Goal: Task Accomplishment & Management: Manage account settings

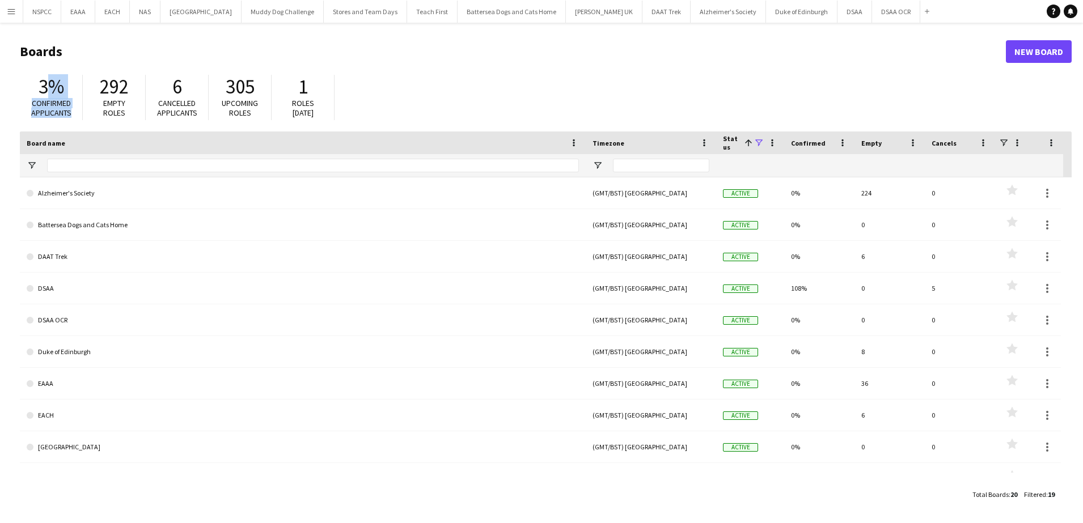
drag, startPoint x: 44, startPoint y: 88, endPoint x: 75, endPoint y: 116, distance: 41.8
click at [75, 116] on div "3% Confirmed applicants" at bounding box center [51, 97] width 63 height 45
click at [52, 105] on span "Confirmed applicants" at bounding box center [51, 108] width 40 height 20
drag, startPoint x: 41, startPoint y: 83, endPoint x: 77, endPoint y: 96, distance: 38.7
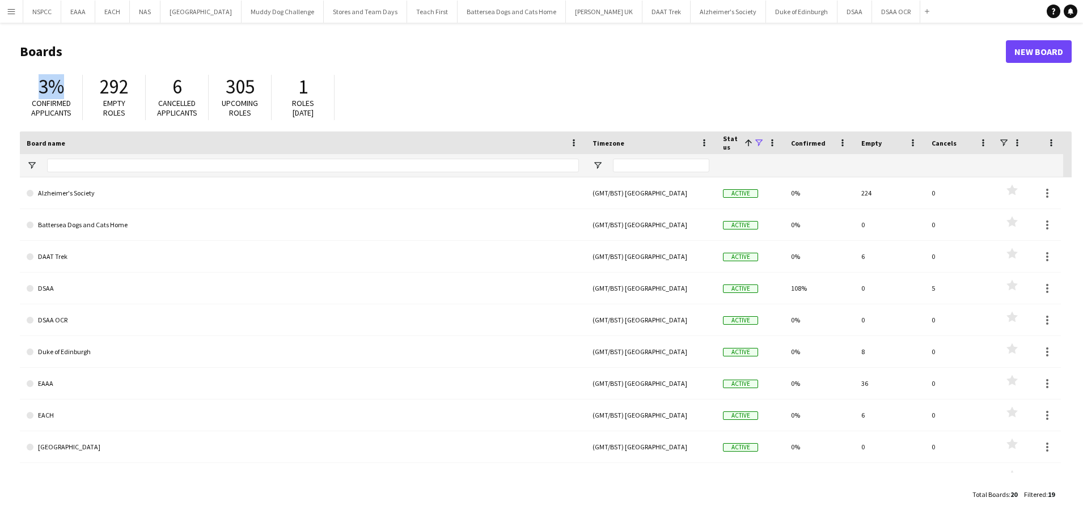
click at [77, 96] on div "3% Confirmed applicants" at bounding box center [51, 97] width 63 height 45
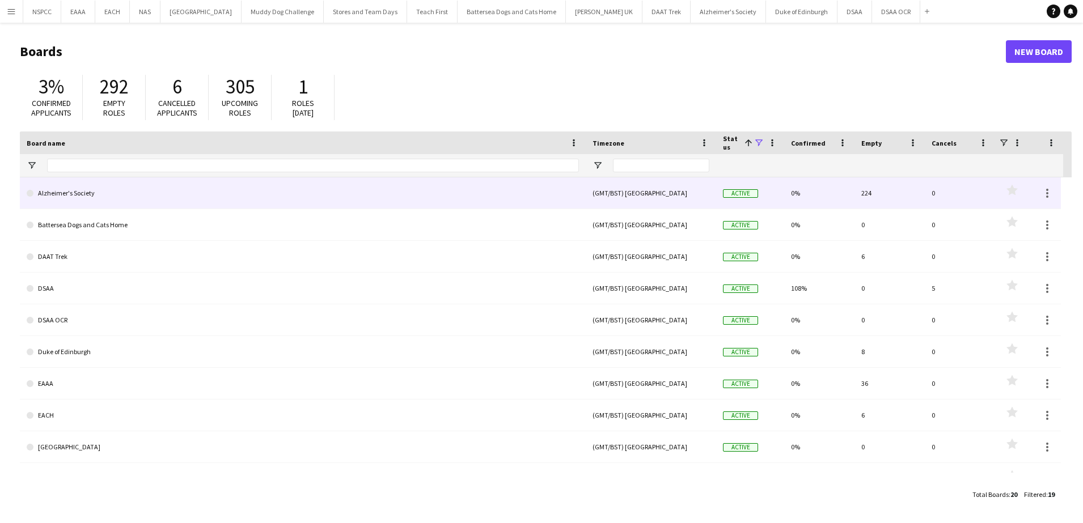
click at [73, 193] on link "Alzheimer's Society" at bounding box center [303, 193] width 552 height 32
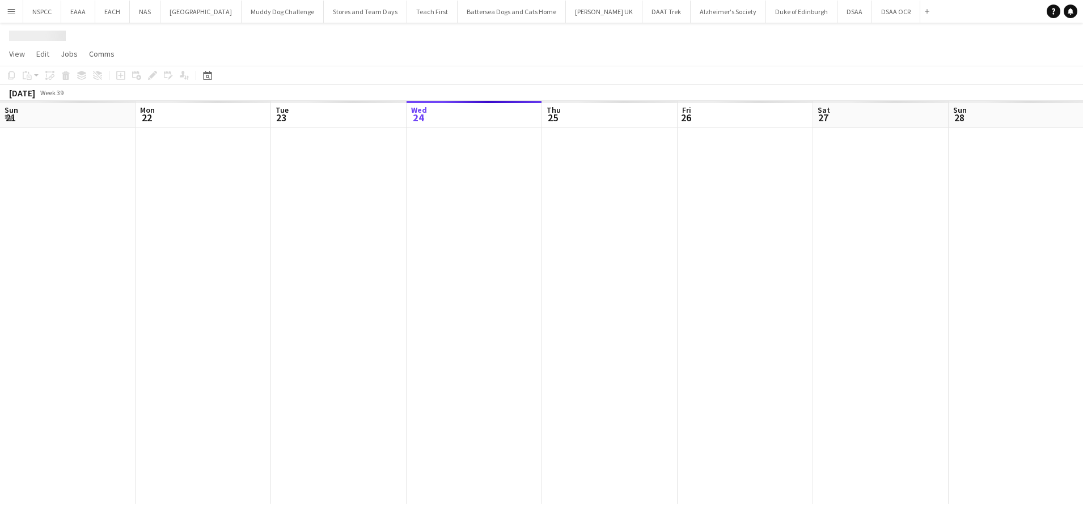
scroll to position [0, 271]
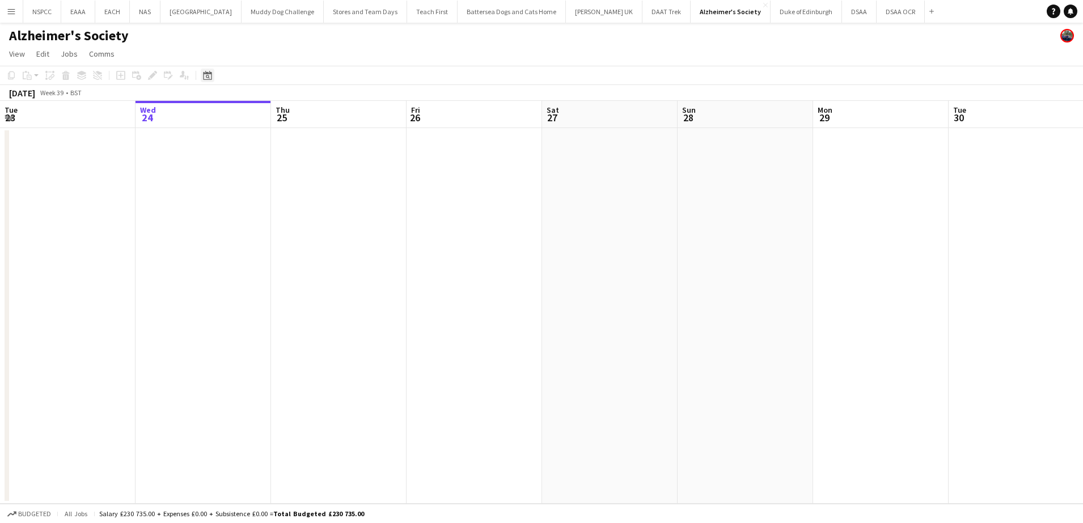
click at [207, 74] on icon at bounding box center [207, 75] width 9 height 9
click at [228, 114] on span "SEP 2025" at bounding box center [217, 114] width 21 height 10
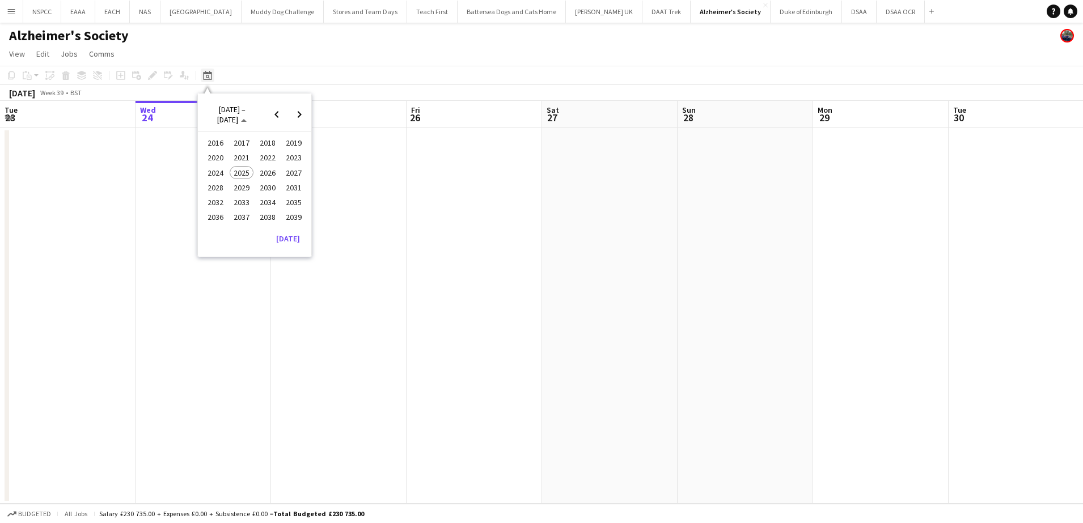
click at [207, 77] on icon "Date picker" at bounding box center [207, 75] width 9 height 9
click at [271, 174] on span "2026" at bounding box center [267, 173] width 23 height 14
click at [217, 173] on span "MAY" at bounding box center [214, 173] width 23 height 14
click at [281, 177] on span "9" at bounding box center [285, 176] width 14 height 14
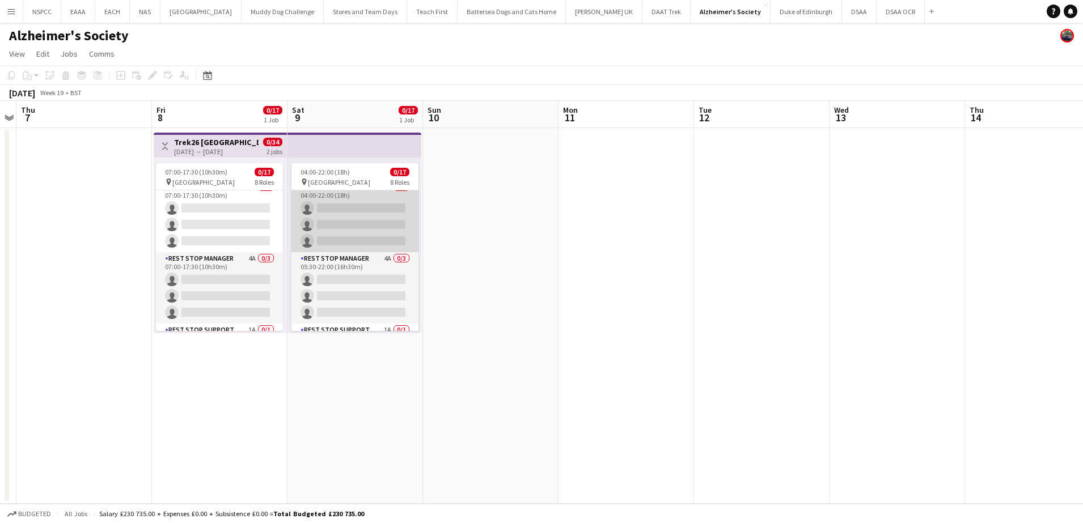
scroll to position [0, 0]
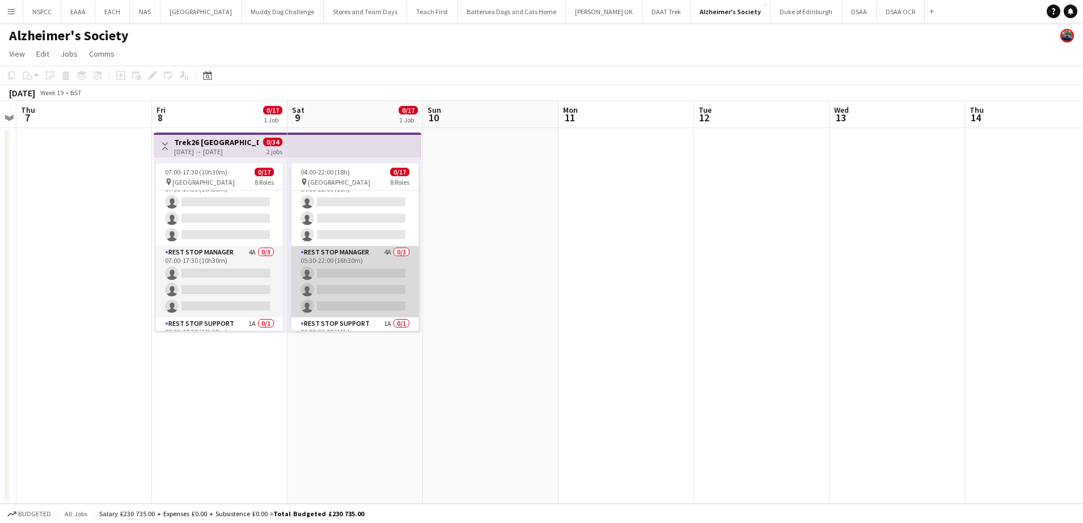
click at [346, 255] on app-card-role "Rest Stop Manager 4A 0/3 05:30-22:00 (16h30m) single-neutral-actions single-neu…" at bounding box center [354, 281] width 127 height 71
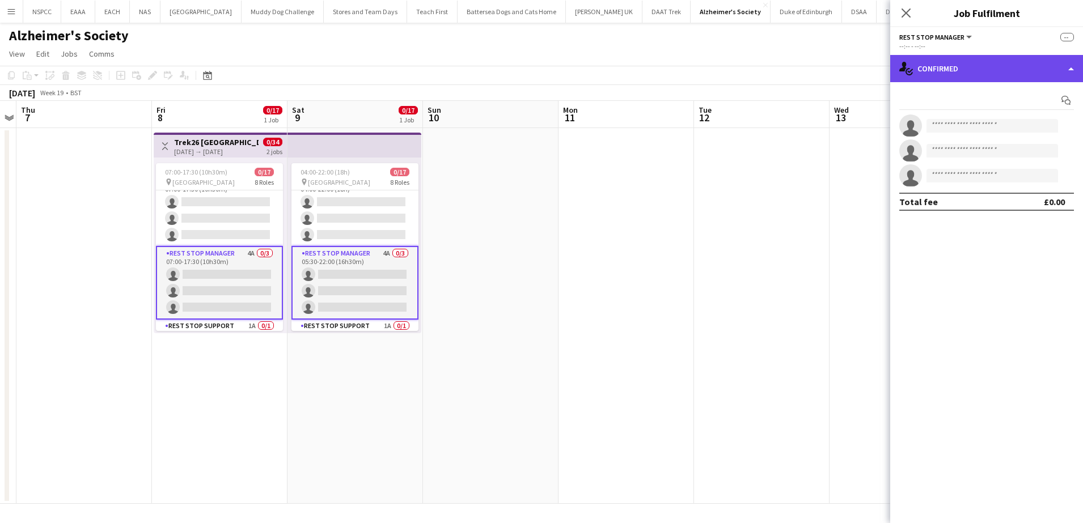
click at [980, 74] on div "single-neutral-actions-check-2 Confirmed" at bounding box center [986, 68] width 193 height 27
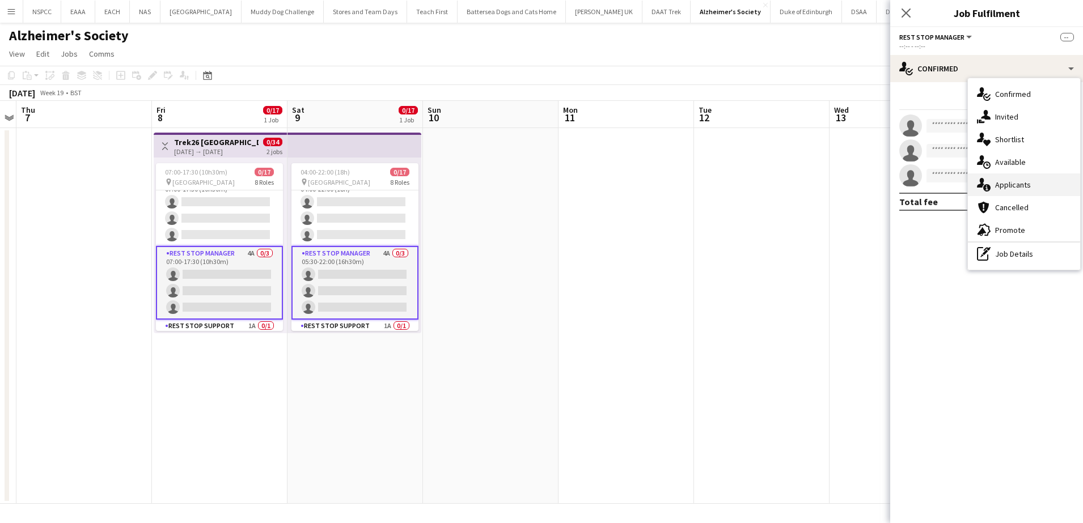
click at [995, 189] on span "Applicants" at bounding box center [1013, 185] width 36 height 10
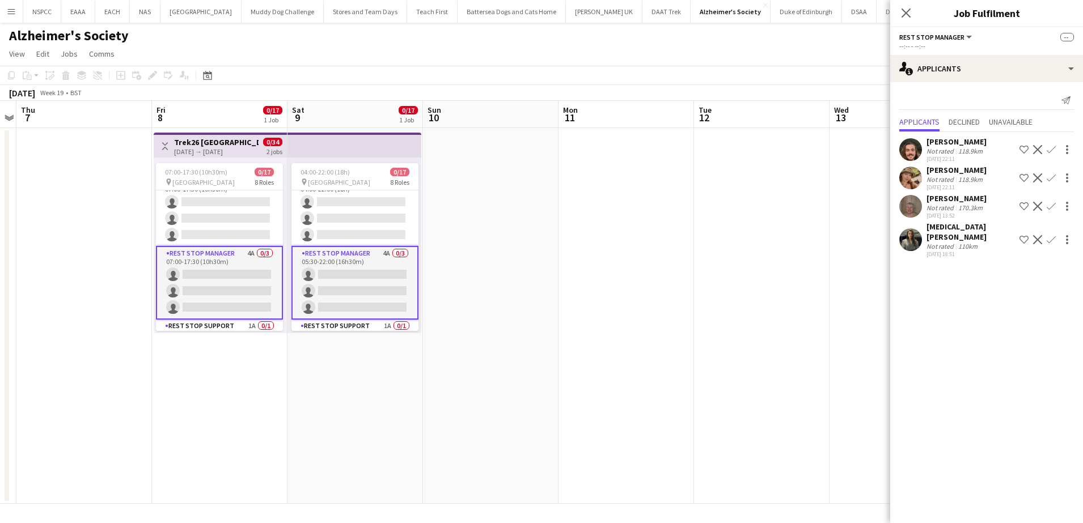
click at [363, 256] on app-card-role "Rest Stop Manager 4A 0/3 05:30-22:00 (16h30m) single-neutral-actions single-neu…" at bounding box center [354, 283] width 127 height 74
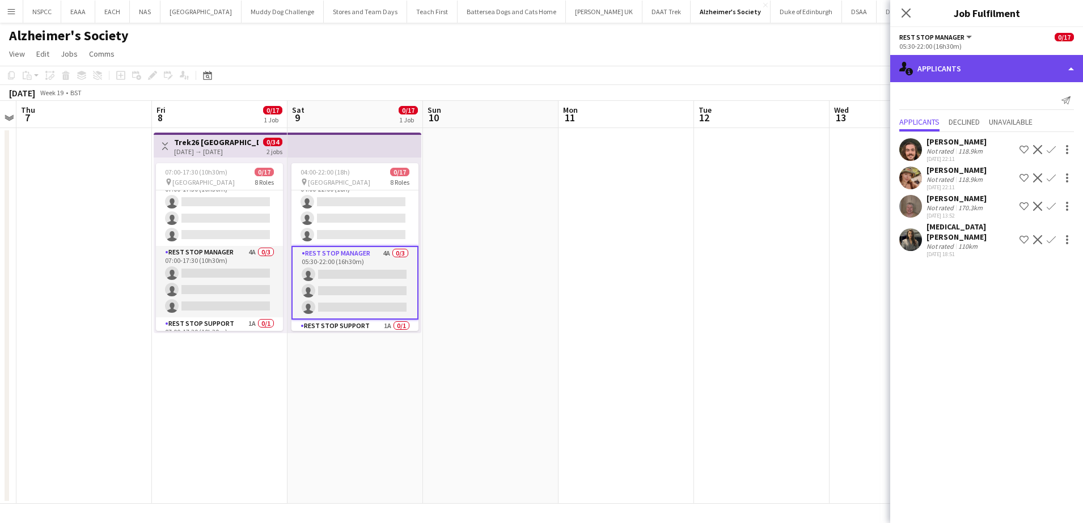
click at [929, 66] on div "single-neutral-actions-information Applicants" at bounding box center [986, 68] width 193 height 27
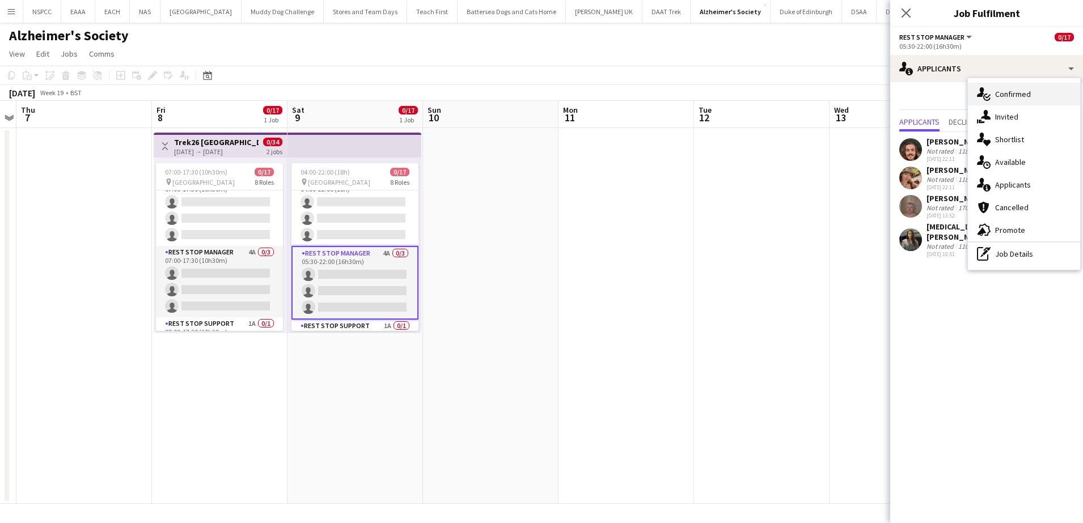
click at [978, 95] on icon at bounding box center [980, 92] width 7 height 10
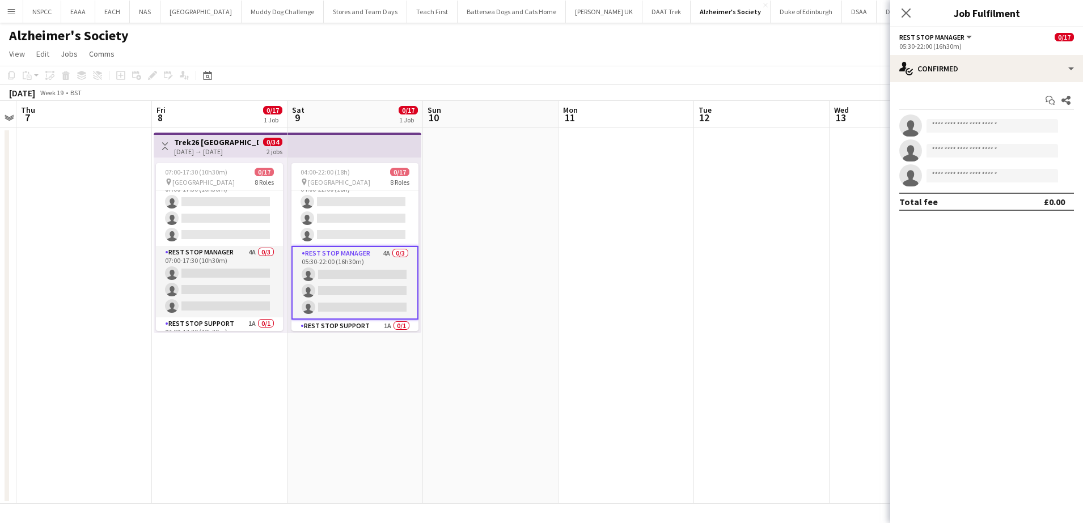
click at [504, 329] on app-date-cell at bounding box center [490, 316] width 135 height 376
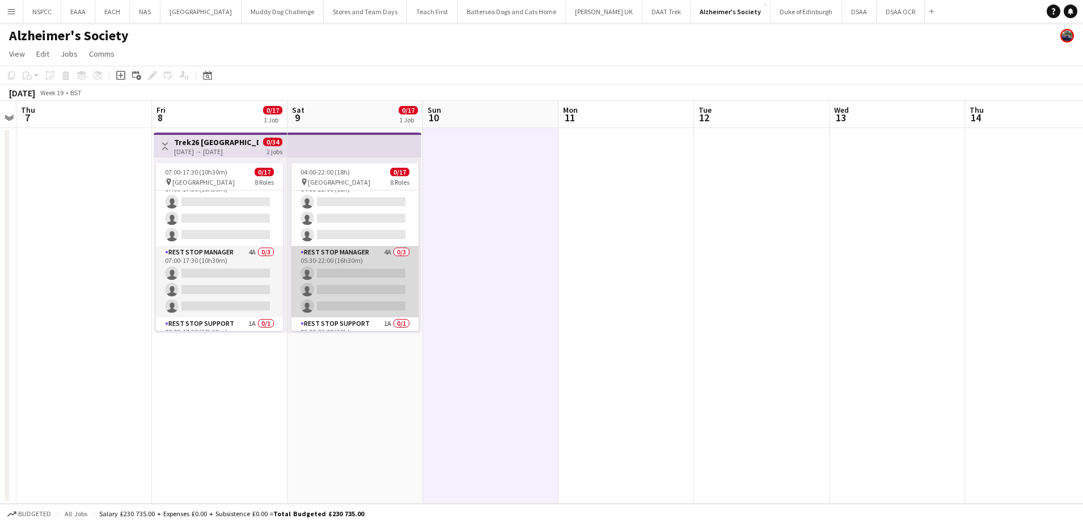
click at [319, 255] on app-card-role "Rest Stop Manager 4A 0/3 05:30-22:00 (16h30m) single-neutral-actions single-neu…" at bounding box center [354, 281] width 127 height 71
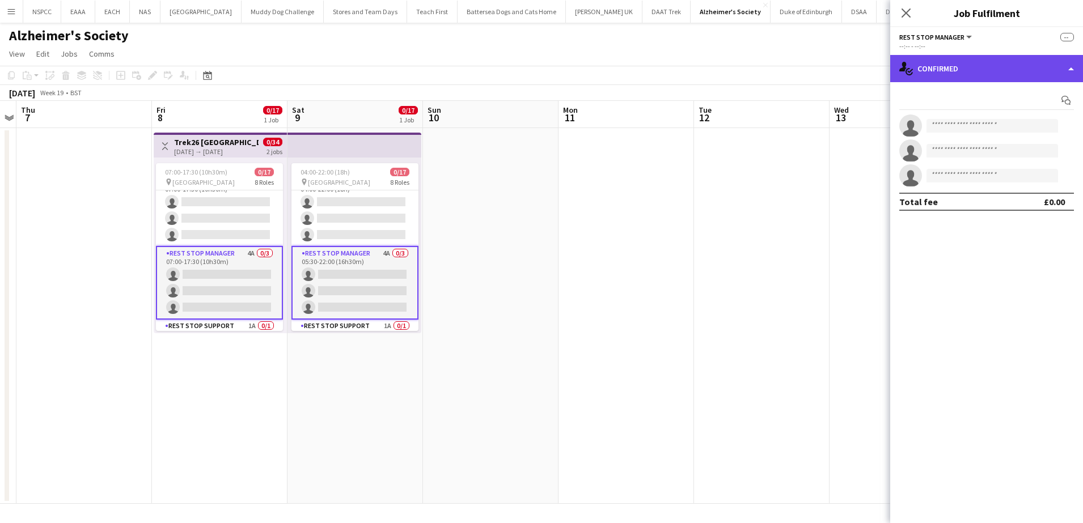
click at [969, 66] on div "single-neutral-actions-check-2 Confirmed" at bounding box center [986, 68] width 193 height 27
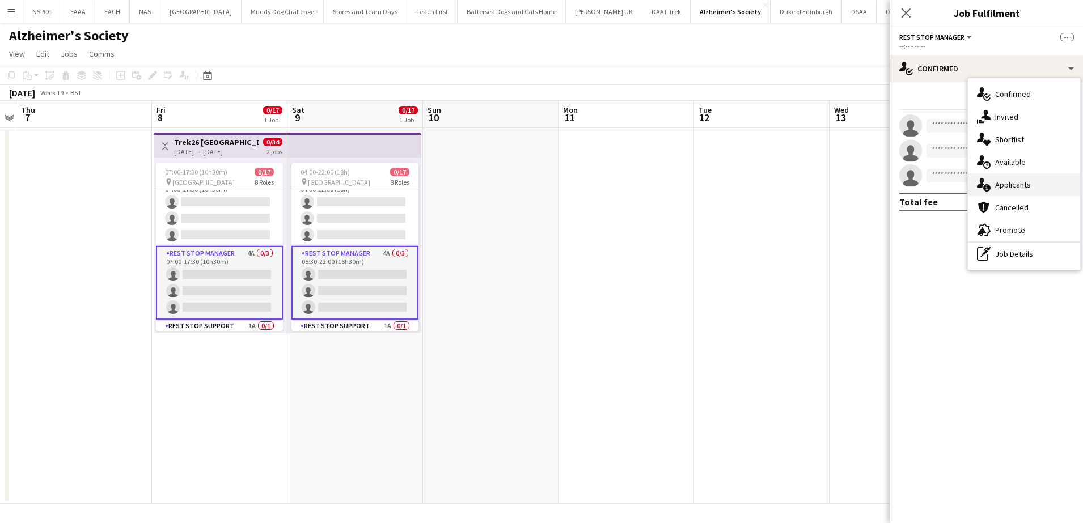
click at [1034, 190] on div "single-neutral-actions-information Applicants" at bounding box center [1024, 184] width 112 height 23
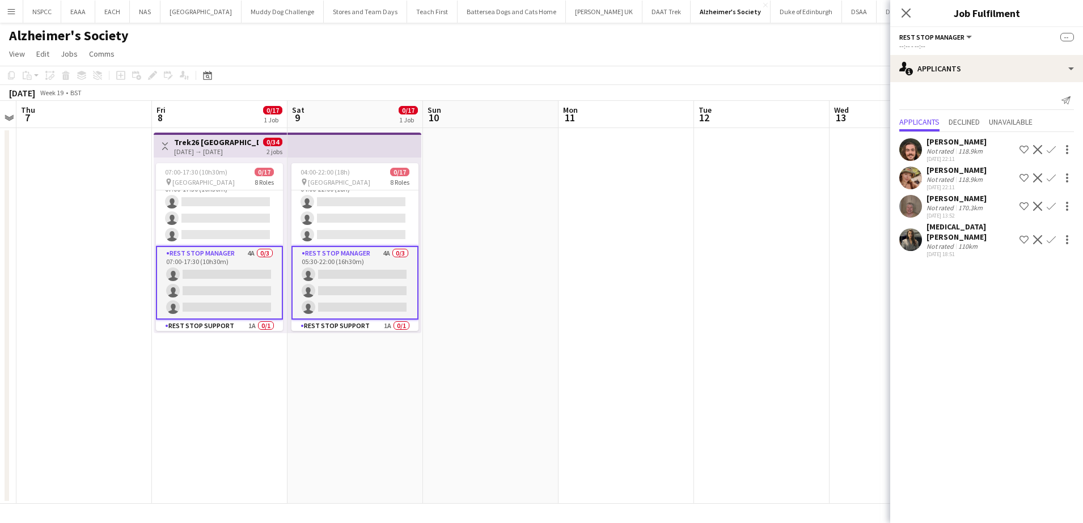
click at [511, 222] on app-date-cell at bounding box center [490, 316] width 135 height 376
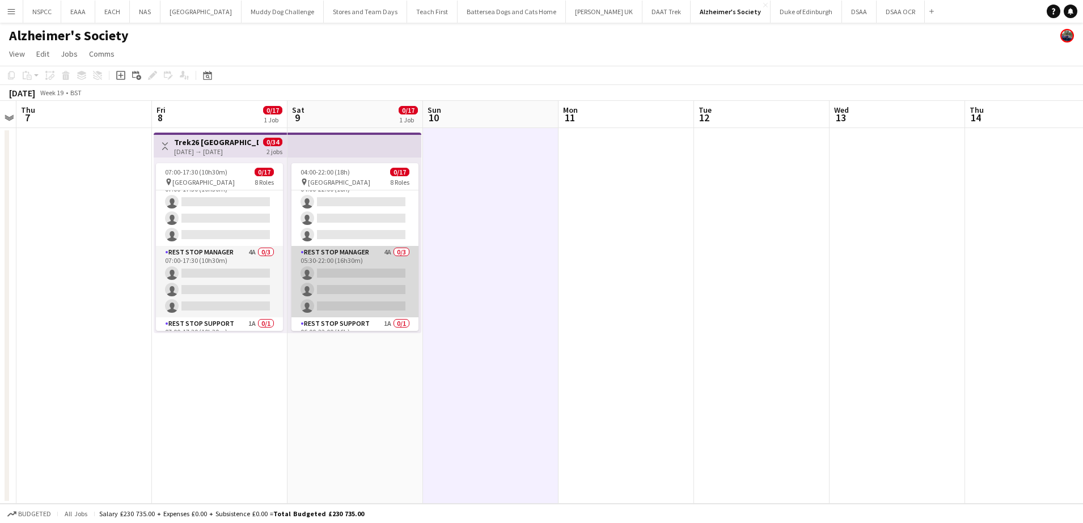
click at [347, 262] on app-card-role "Rest Stop Manager 4A 0/3 05:30-22:00 (16h30m) single-neutral-actions single-neu…" at bounding box center [354, 281] width 127 height 71
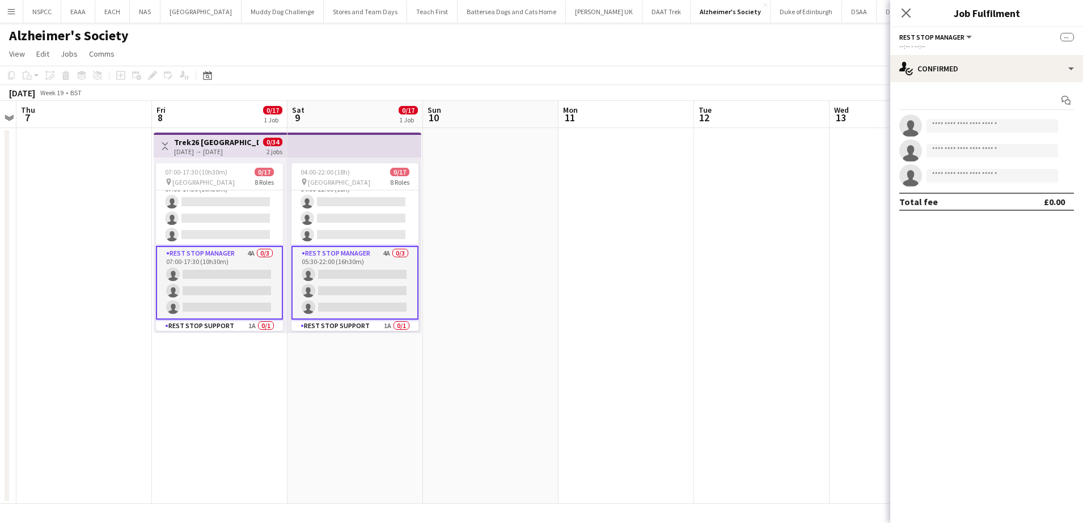
click at [337, 259] on app-card-role "Rest Stop Manager 4A 0/3 05:30-22:00 (16h30m) single-neutral-actions single-neu…" at bounding box center [354, 283] width 127 height 74
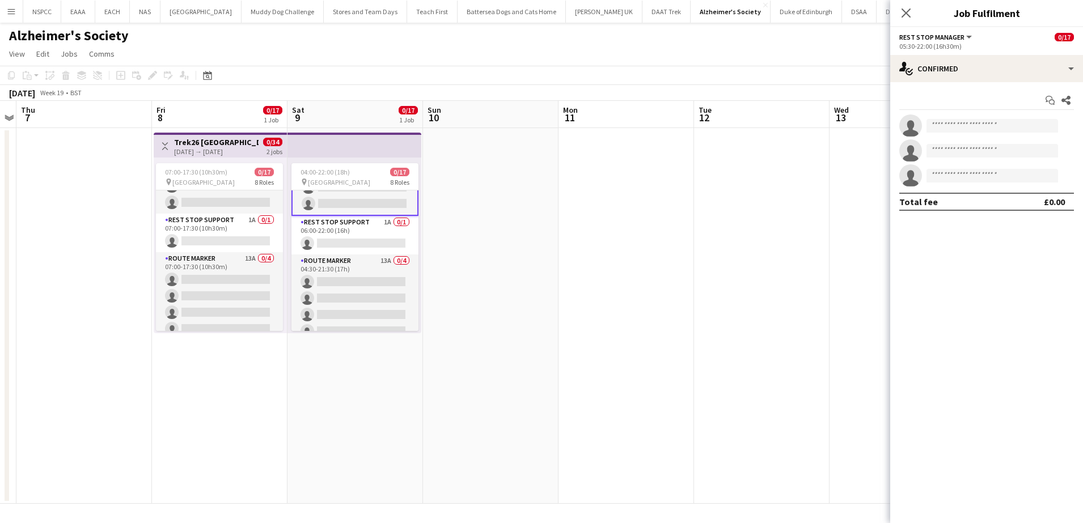
scroll to position [256, 0]
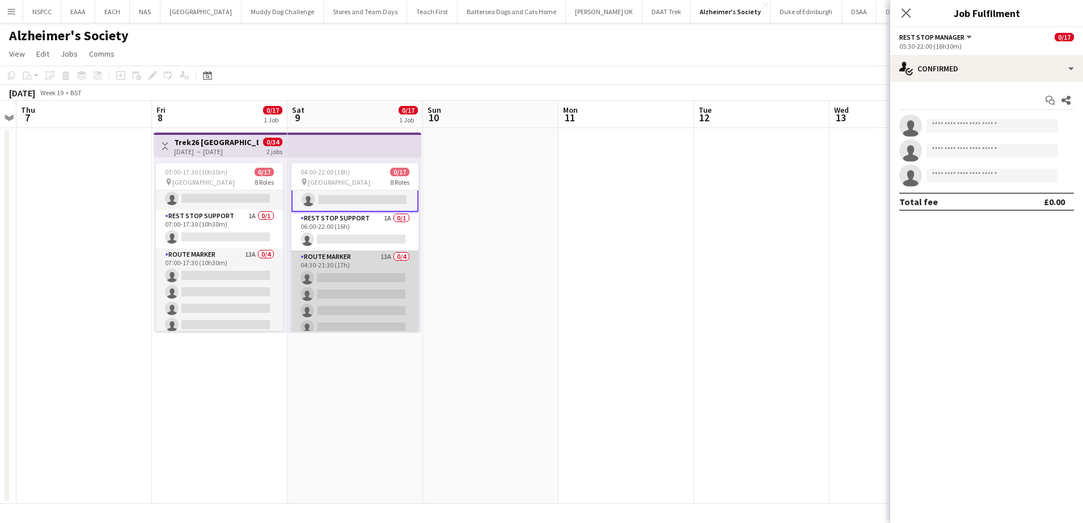
click at [320, 263] on app-card-role "Route Marker 13A 0/4 04:30-21:30 (17h) single-neutral-actions single-neutral-ac…" at bounding box center [354, 295] width 127 height 88
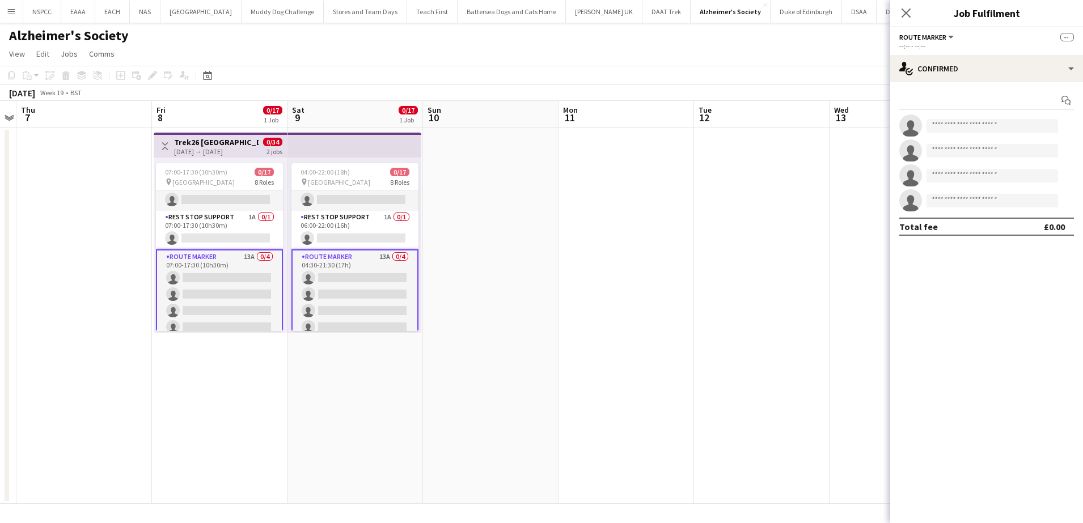
click at [320, 263] on app-card-role "Route Marker 13A 0/4 04:30-21:30 (17h) single-neutral-actions single-neutral-ac…" at bounding box center [354, 294] width 127 height 90
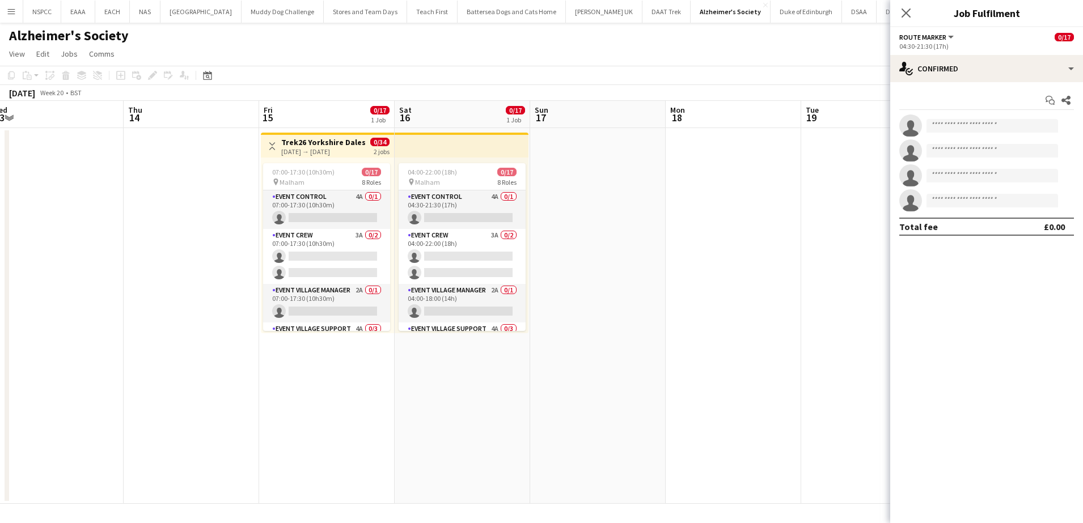
scroll to position [0, 417]
click at [317, 149] on div "15-05-2026 → 16-05-2026" at bounding box center [325, 151] width 84 height 9
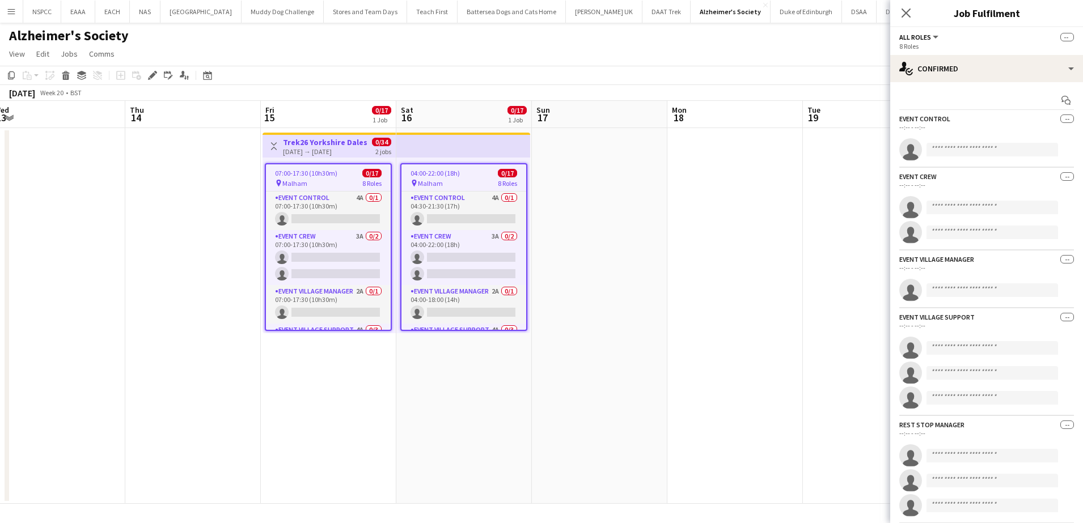
click at [478, 181] on div "pin Malham 8 Roles" at bounding box center [463, 183] width 125 height 9
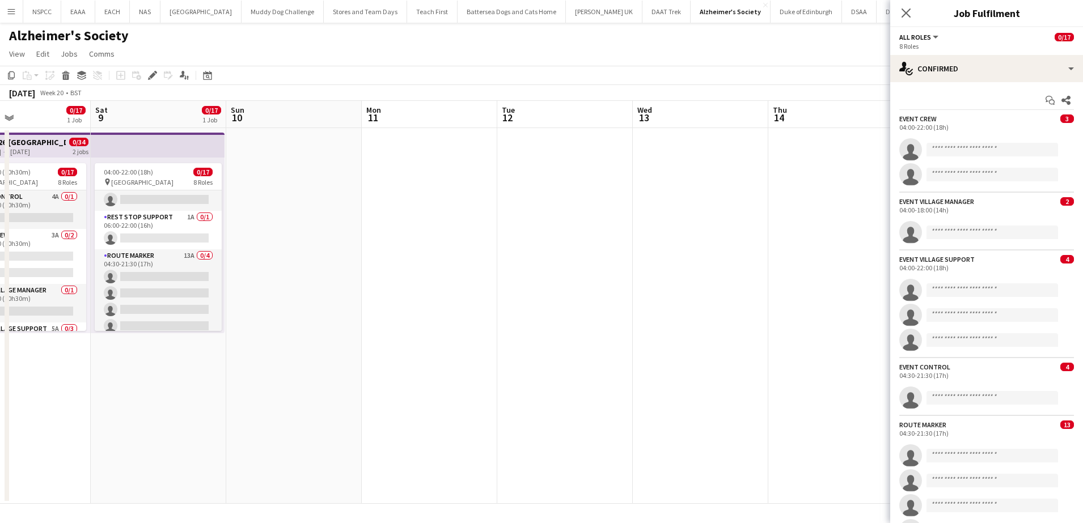
scroll to position [0, 313]
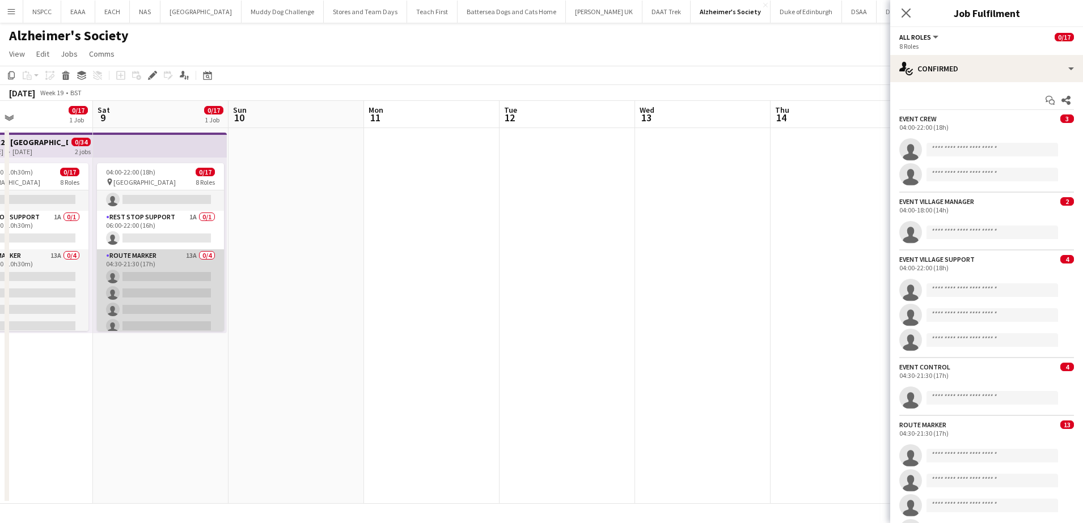
click at [165, 276] on app-card-role "Route Marker 13A 0/4 04:30-21:30 (17h) single-neutral-actions single-neutral-ac…" at bounding box center [160, 293] width 127 height 88
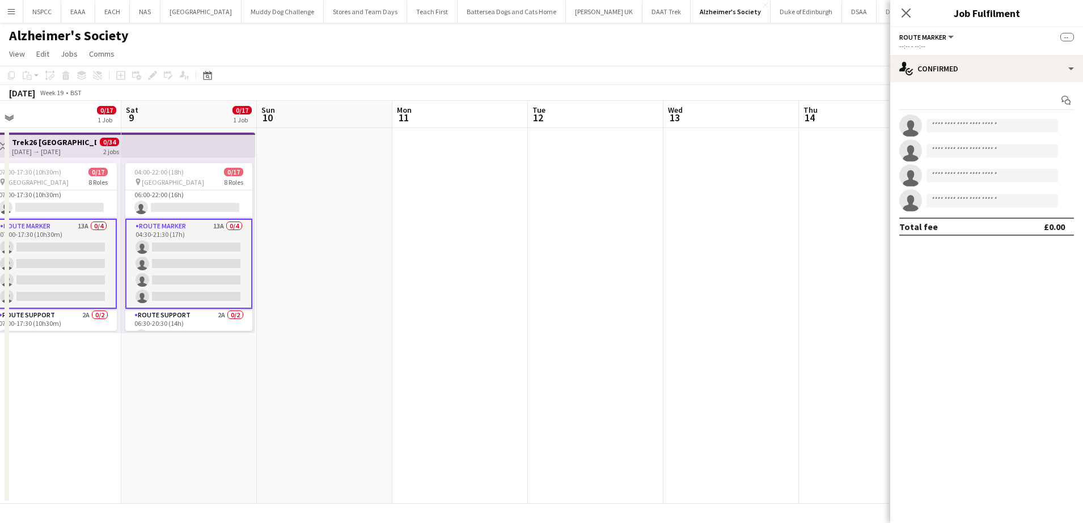
scroll to position [318, 0]
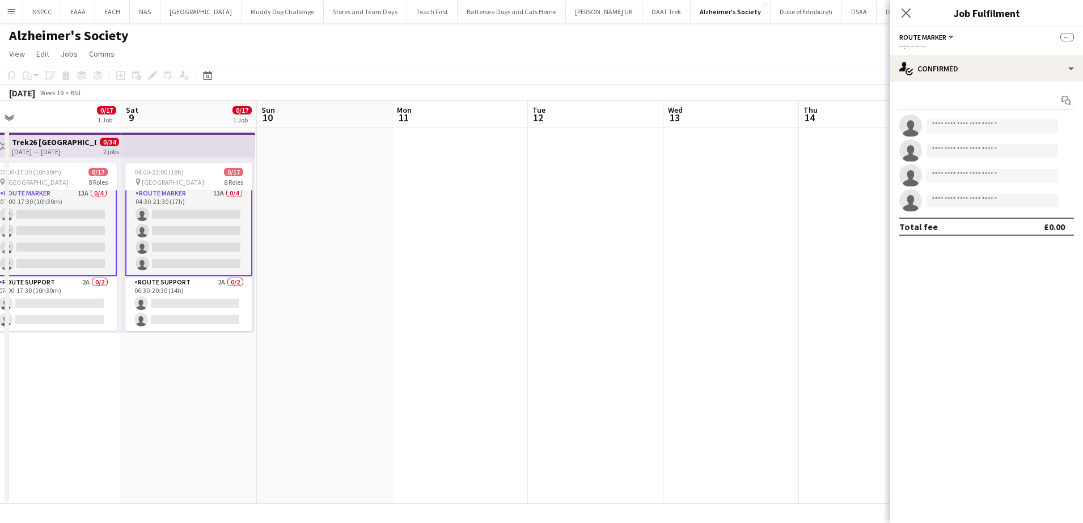
click at [165, 276] on app-card-role "Route Support 2A 0/2 06:30-20:30 (14h) single-neutral-actions single-neutral-ac…" at bounding box center [188, 303] width 127 height 55
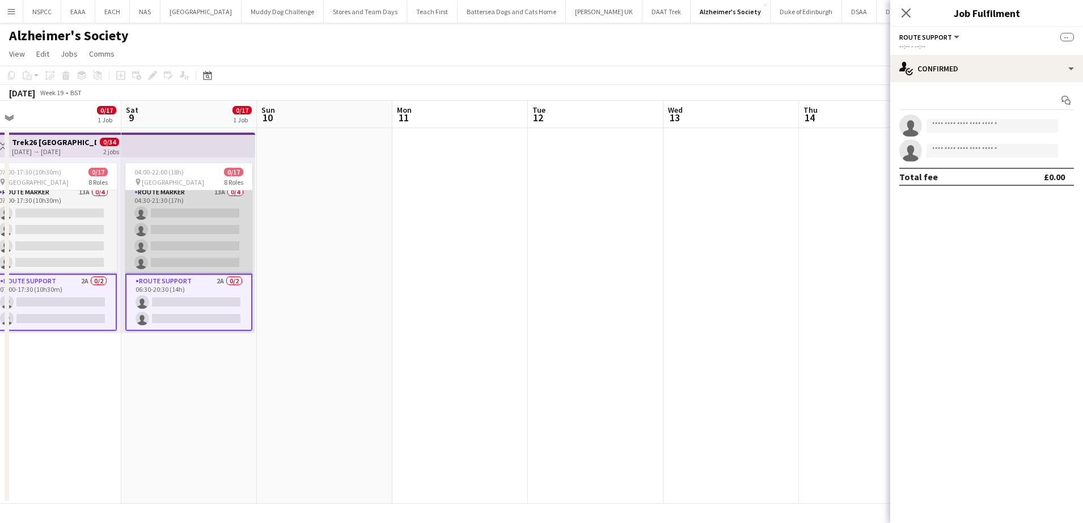
scroll to position [317, 0]
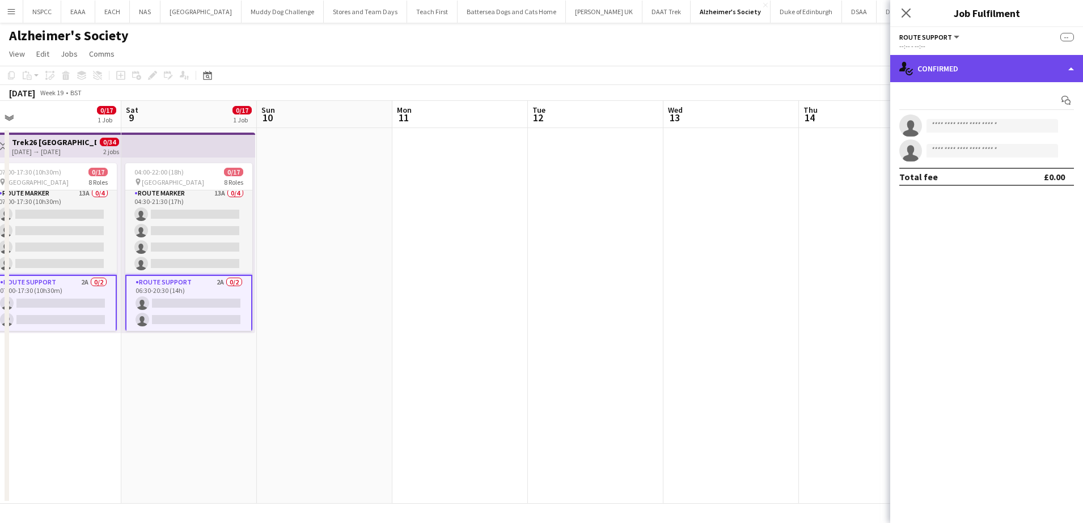
click at [919, 74] on div "single-neutral-actions-check-2 Confirmed" at bounding box center [986, 68] width 193 height 27
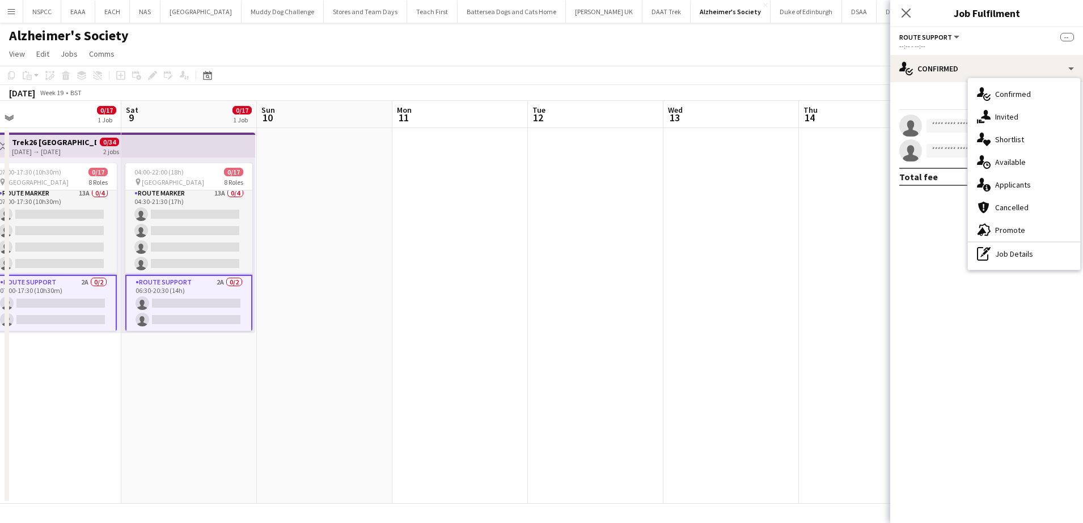
click at [773, 266] on app-date-cell at bounding box center [730, 316] width 135 height 376
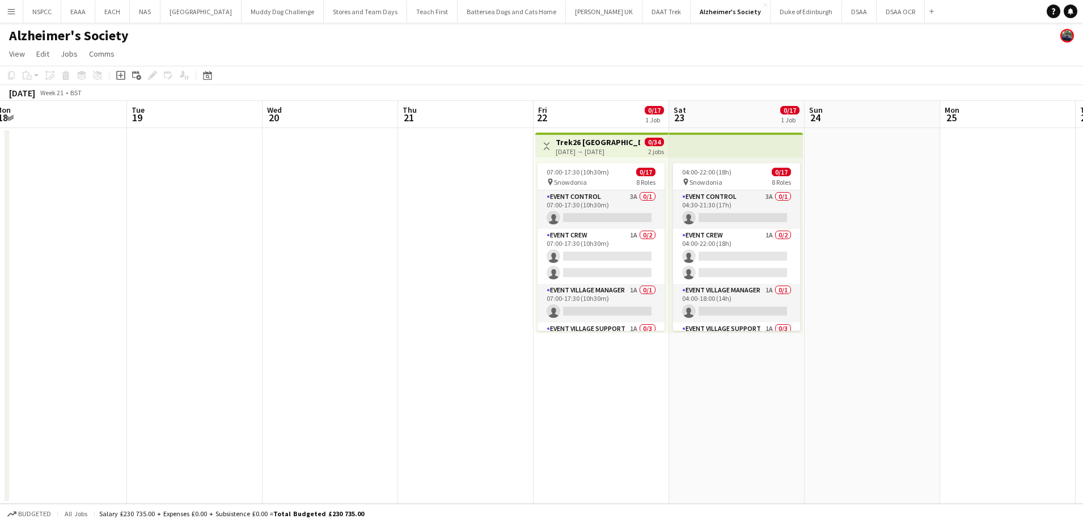
scroll to position [0, 414]
click at [489, 203] on app-date-cell at bounding box center [466, 316] width 135 height 376
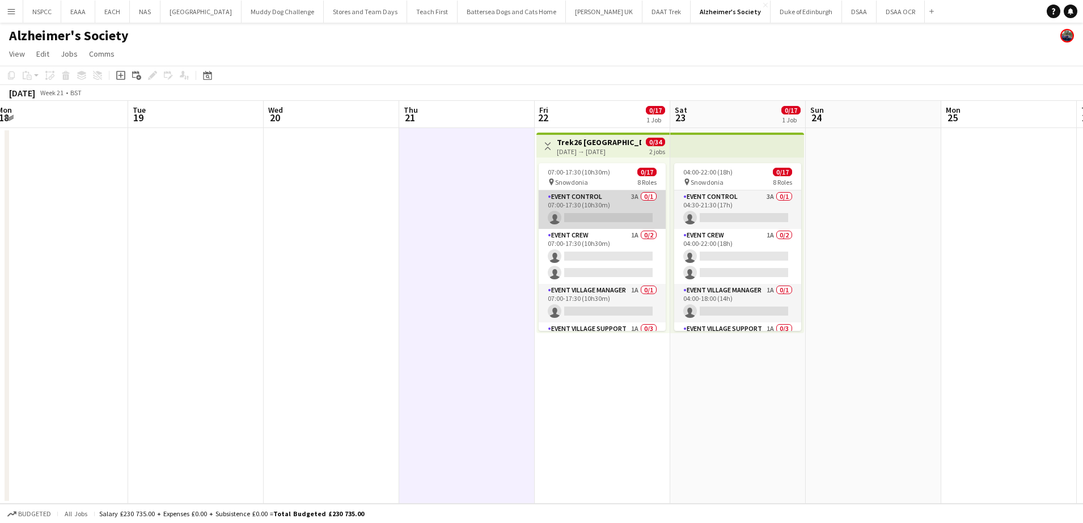
click at [599, 209] on app-card-role "Event Control 3A 0/1 07:00-17:30 (10h30m) single-neutral-actions" at bounding box center [602, 209] width 127 height 39
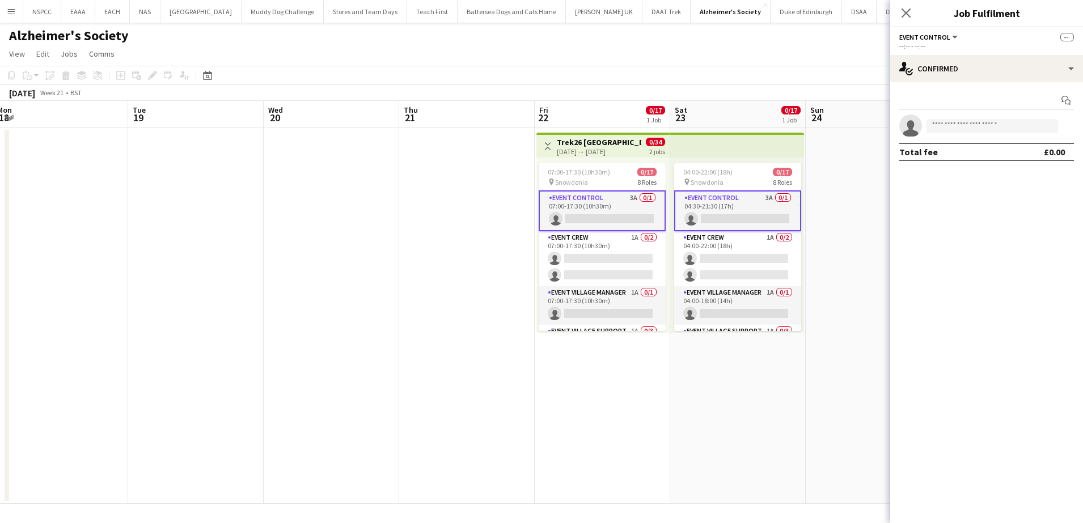
click at [610, 150] on div "22-05-2026 → 23-05-2026" at bounding box center [599, 151] width 84 height 9
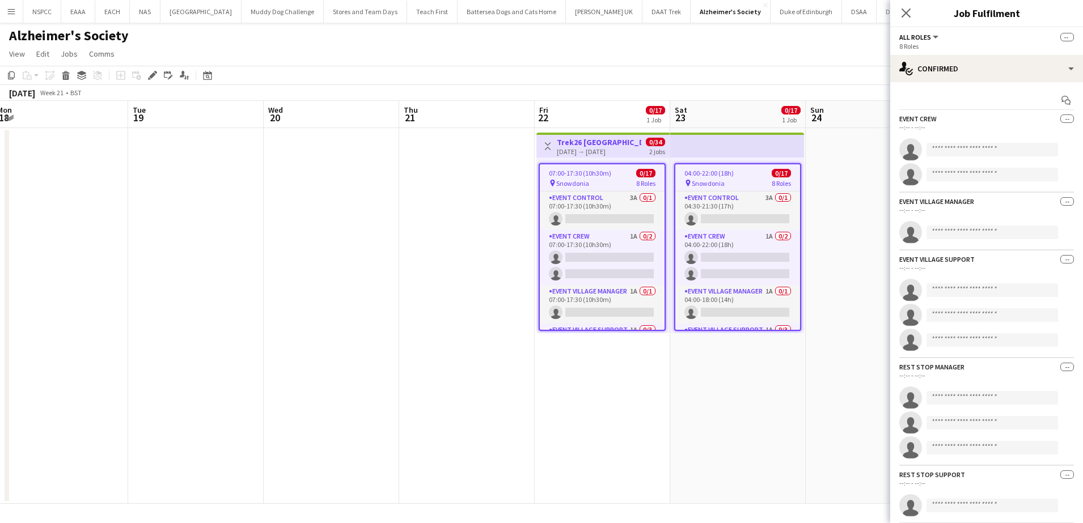
click at [609, 147] on div "22-05-2026 → 23-05-2026" at bounding box center [599, 151] width 84 height 9
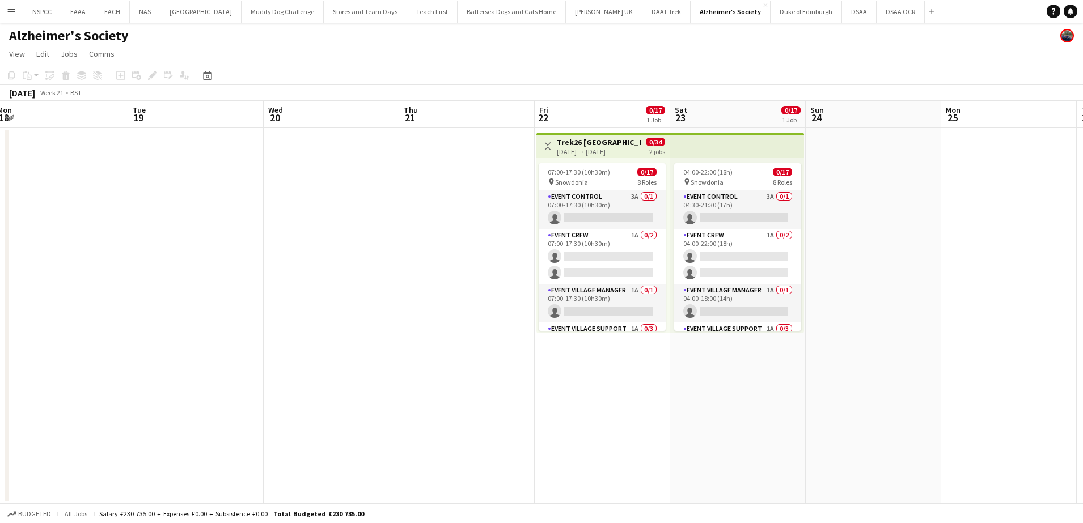
click at [598, 147] on div "22-05-2026 → 23-05-2026" at bounding box center [599, 151] width 84 height 9
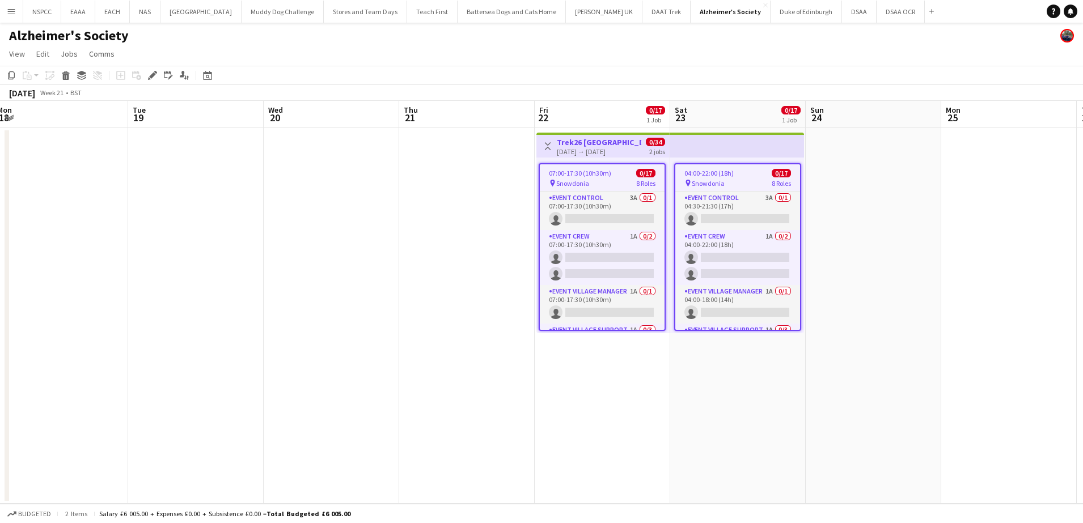
click at [598, 147] on div "22-05-2026 → 23-05-2026" at bounding box center [599, 151] width 84 height 9
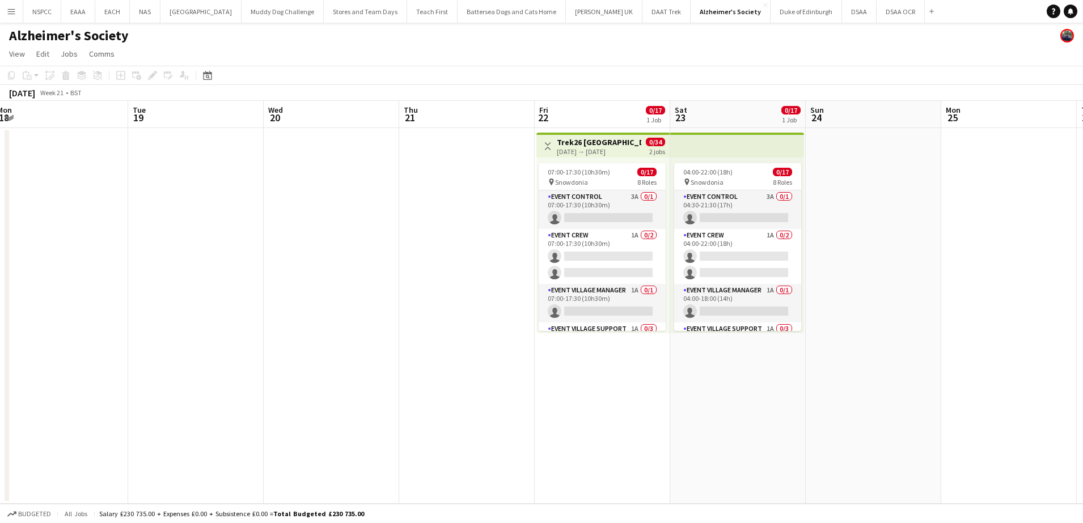
click at [592, 144] on h3 "Trek26 Snowdonia" at bounding box center [599, 142] width 84 height 10
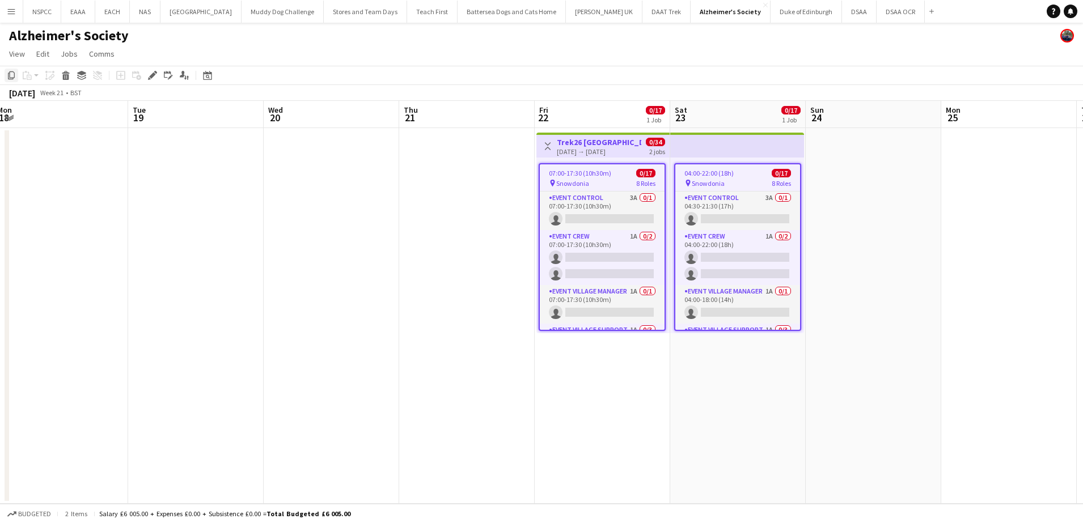
click at [11, 74] on icon "Copy" at bounding box center [11, 75] width 9 height 9
click at [216, 188] on app-date-cell at bounding box center [195, 316] width 135 height 376
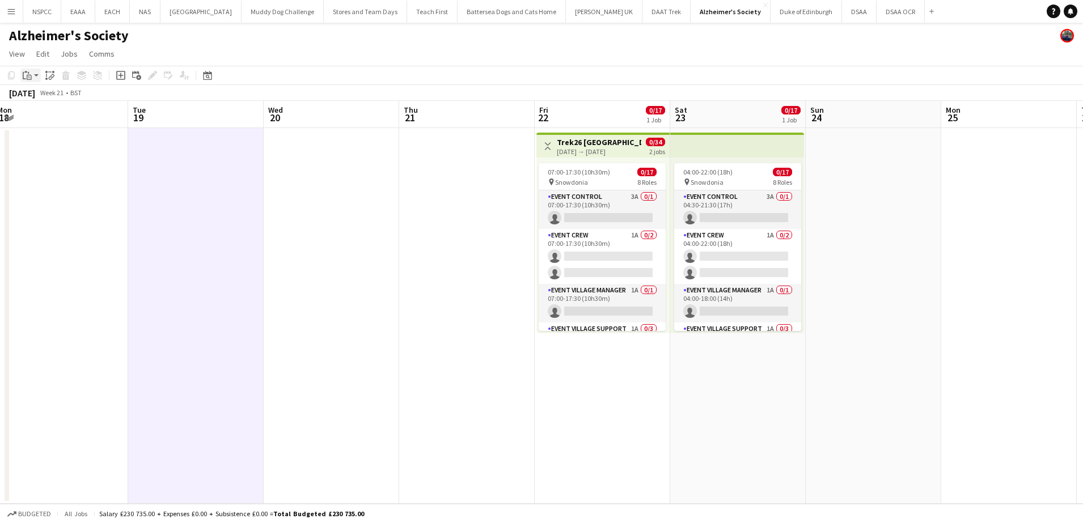
click at [28, 79] on icon "Paste" at bounding box center [27, 75] width 9 height 9
click at [45, 99] on link "Paste Ctrl+V" at bounding box center [83, 97] width 107 height 10
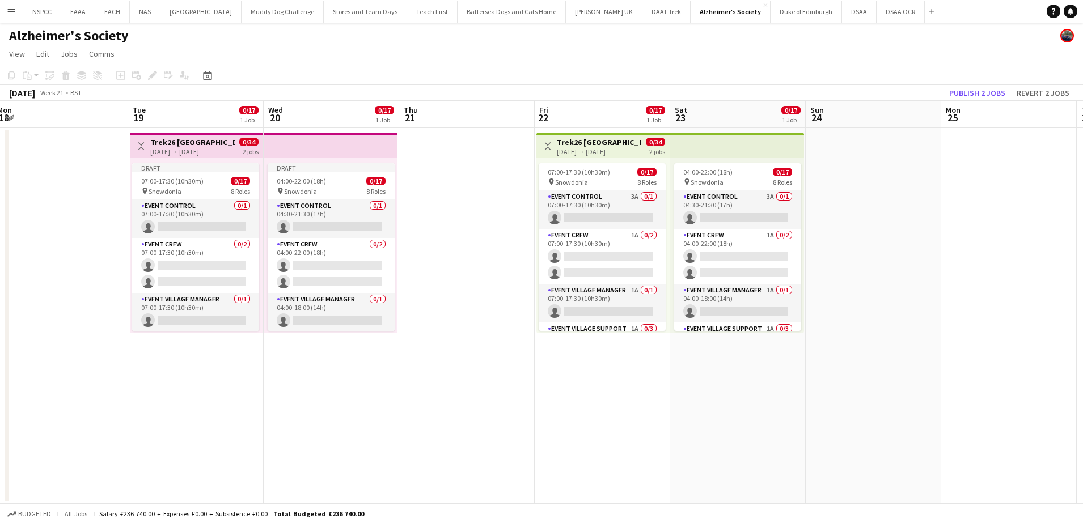
click at [225, 150] on div "Toggle View Trek26 Snowdonia 19-05-2026 → 20-05-2026 0/34 2 jobs" at bounding box center [196, 146] width 124 height 19
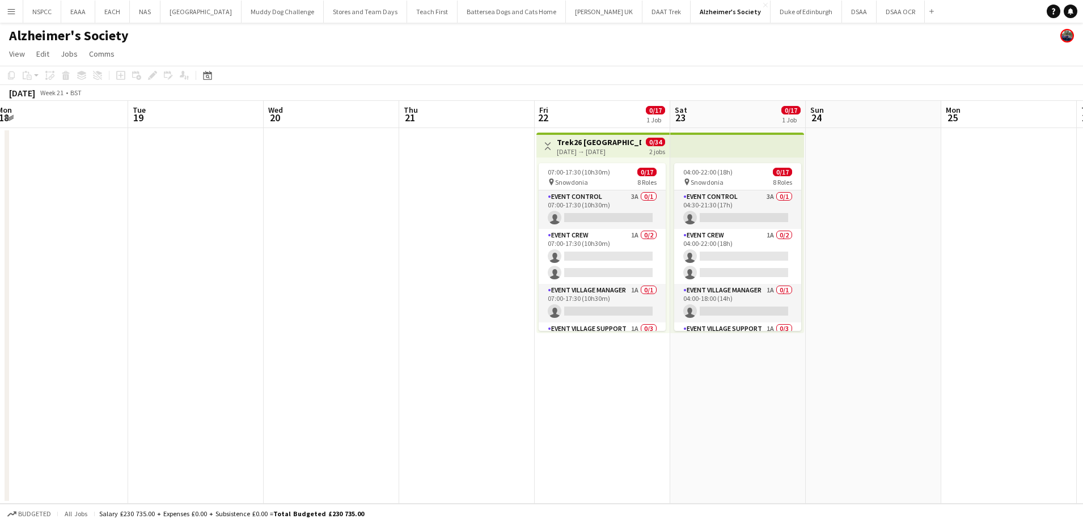
click at [592, 148] on div "22-05-2026 → 23-05-2026" at bounding box center [599, 151] width 84 height 9
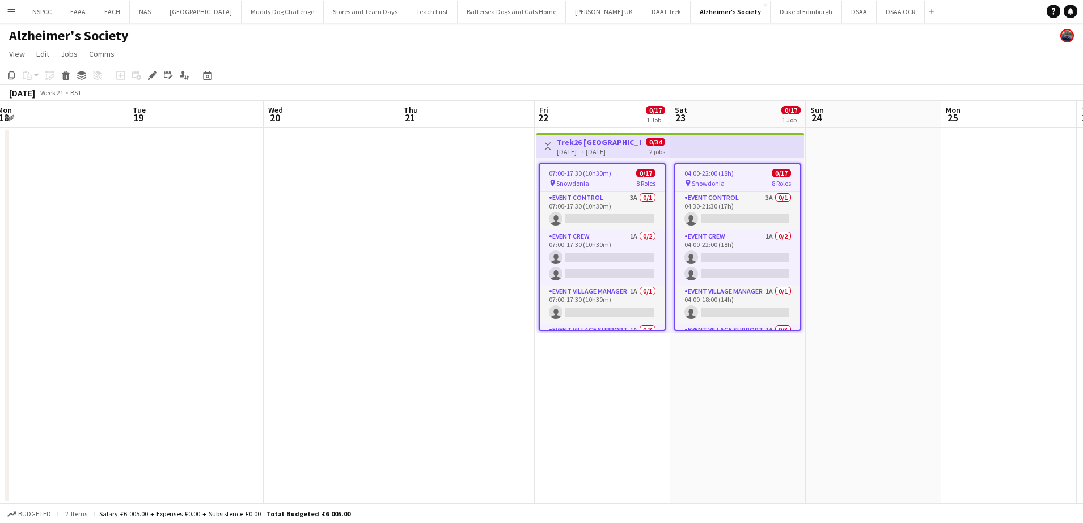
click at [605, 150] on div "22-05-2026 → 23-05-2026" at bounding box center [599, 151] width 84 height 9
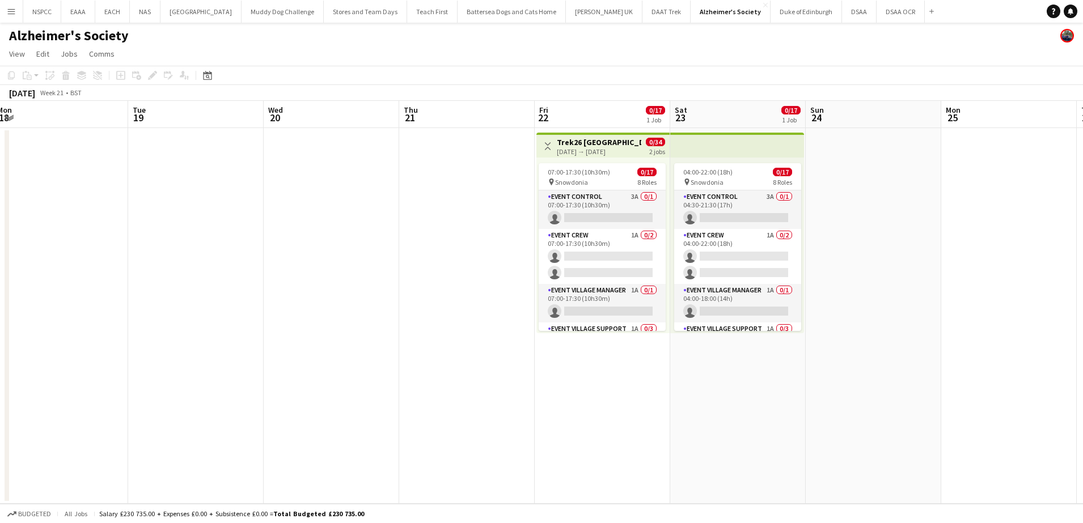
click at [605, 150] on div "22-05-2026 → 23-05-2026" at bounding box center [599, 151] width 84 height 9
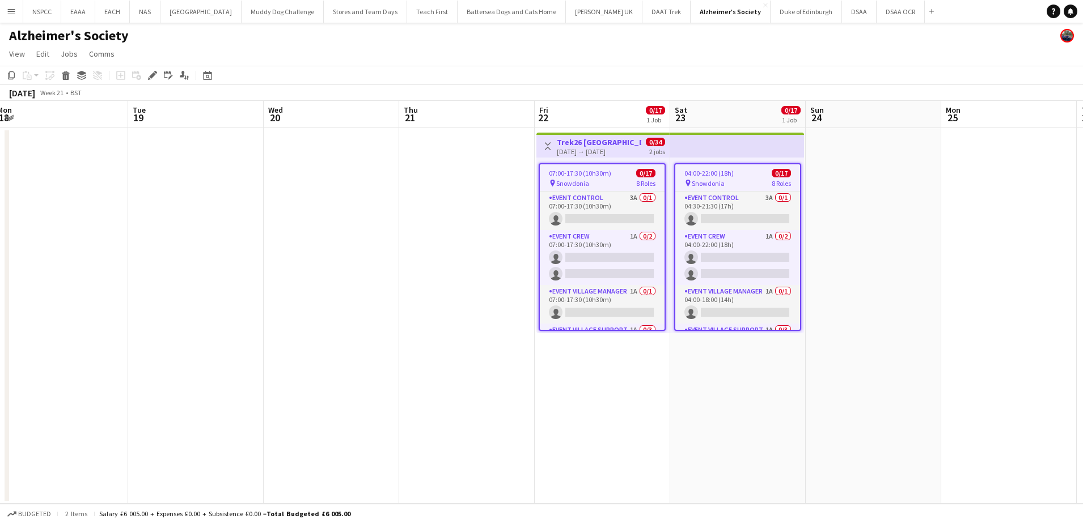
click at [306, 151] on app-date-cell at bounding box center [331, 316] width 135 height 376
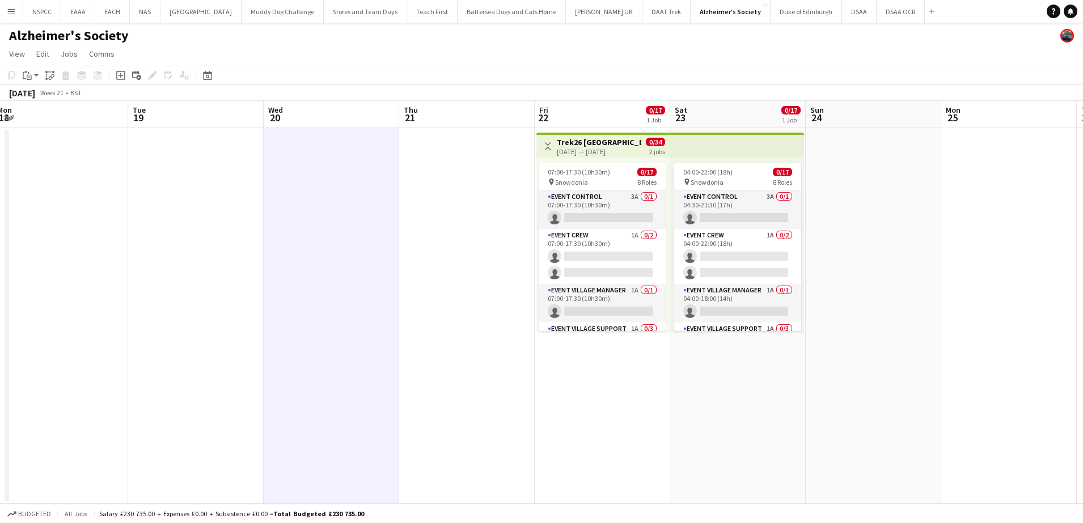
click at [191, 154] on app-date-cell at bounding box center [195, 316] width 135 height 376
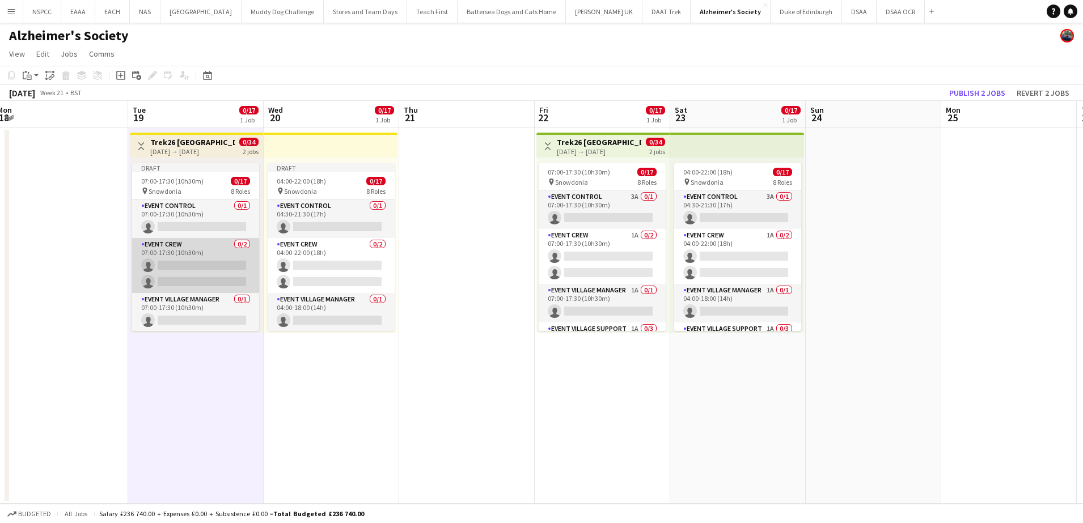
click at [197, 252] on app-card-role "Event Crew 0/2 07:00-17:30 (10h30m) single-neutral-actions single-neutral-actio…" at bounding box center [195, 265] width 127 height 55
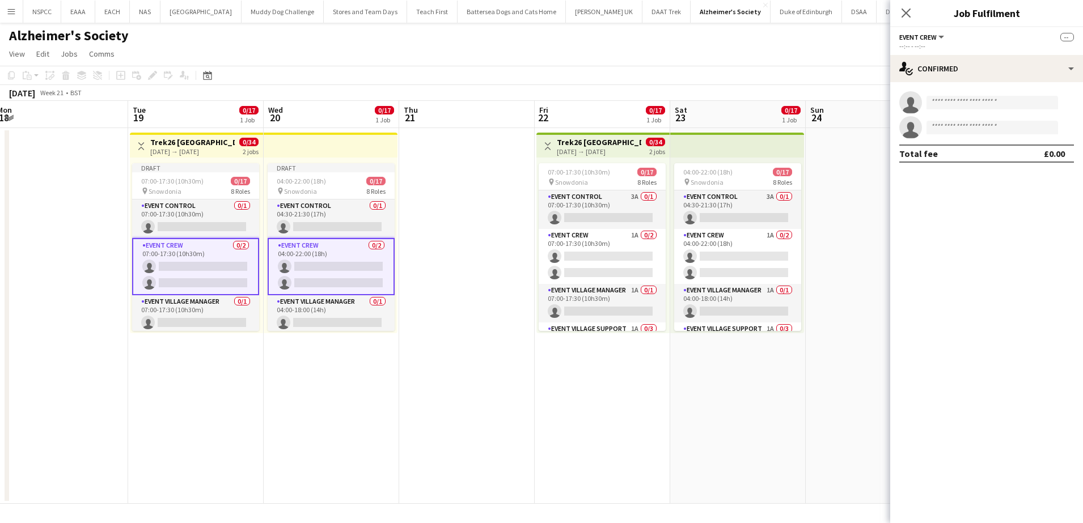
click at [200, 154] on div "19-05-2026 → 20-05-2026" at bounding box center [192, 151] width 84 height 9
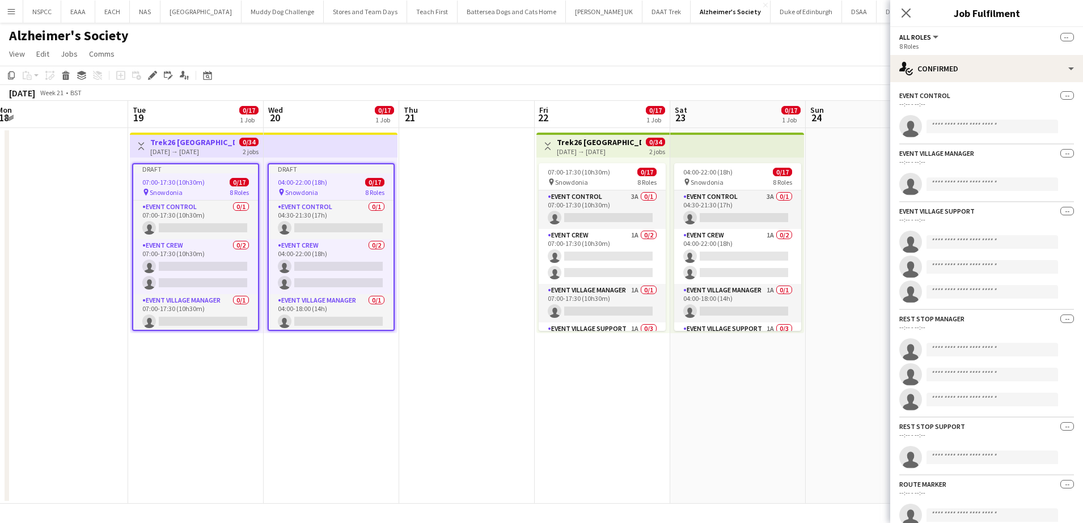
click at [421, 175] on app-date-cell at bounding box center [466, 316] width 135 height 376
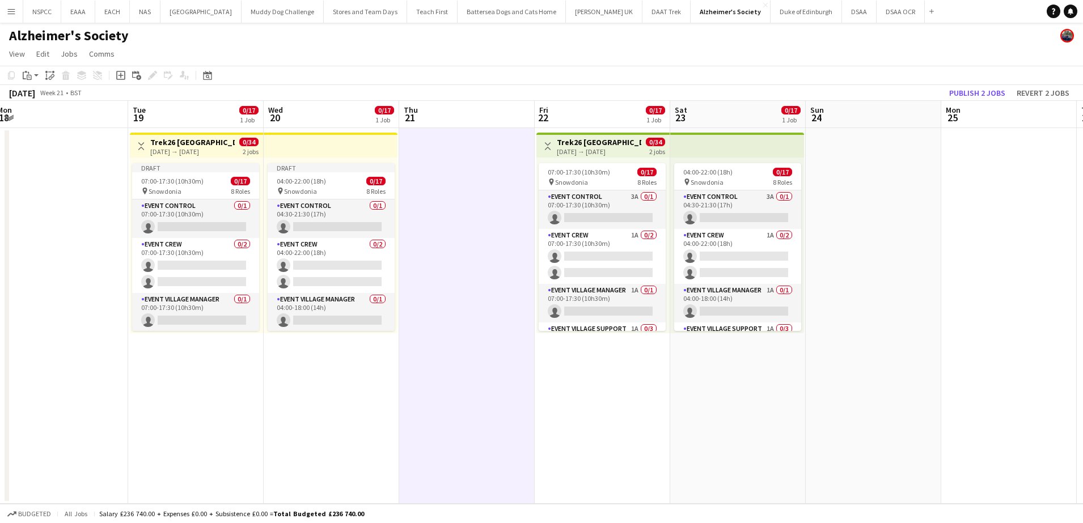
click at [306, 142] on app-top-bar at bounding box center [331, 145] width 134 height 25
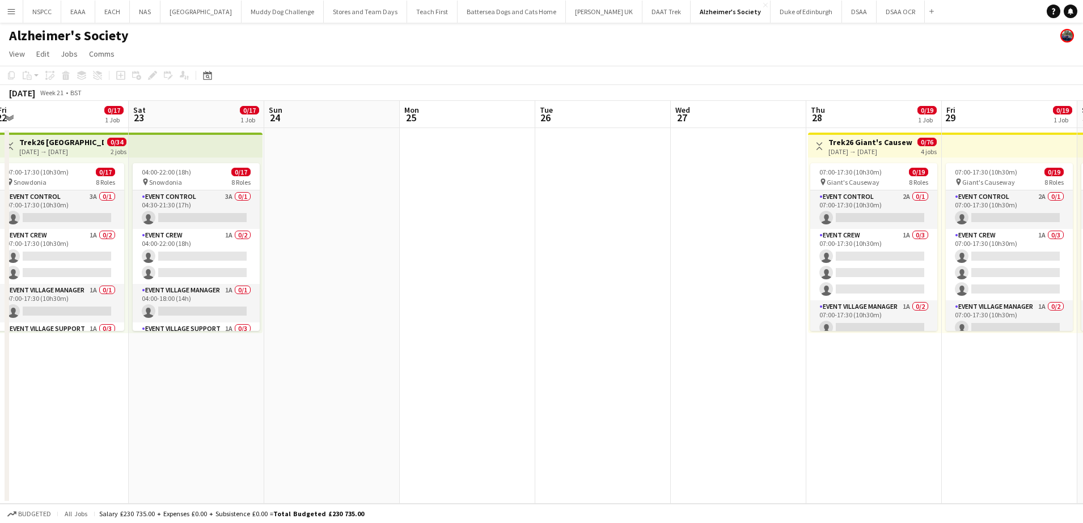
scroll to position [0, 292]
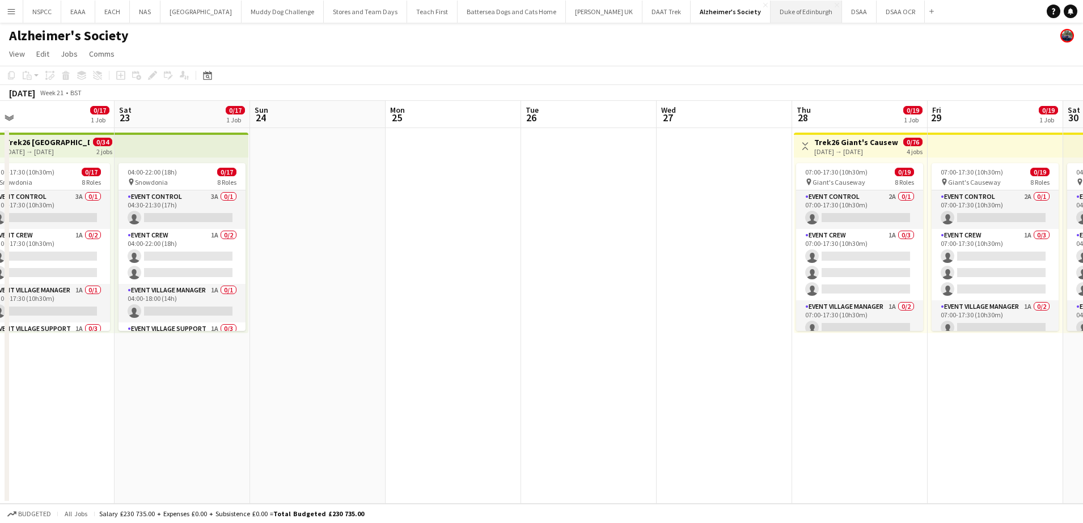
click at [782, 11] on button "Duke of Edinburgh Close" at bounding box center [805, 12] width 71 height 22
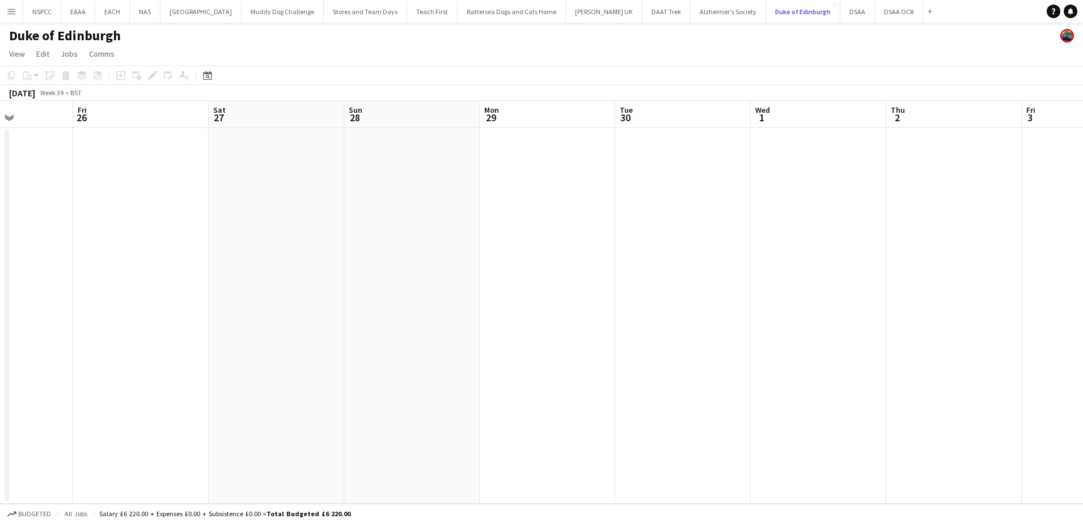
scroll to position [0, 339]
click at [534, 198] on app-date-cell at bounding box center [541, 316] width 135 height 376
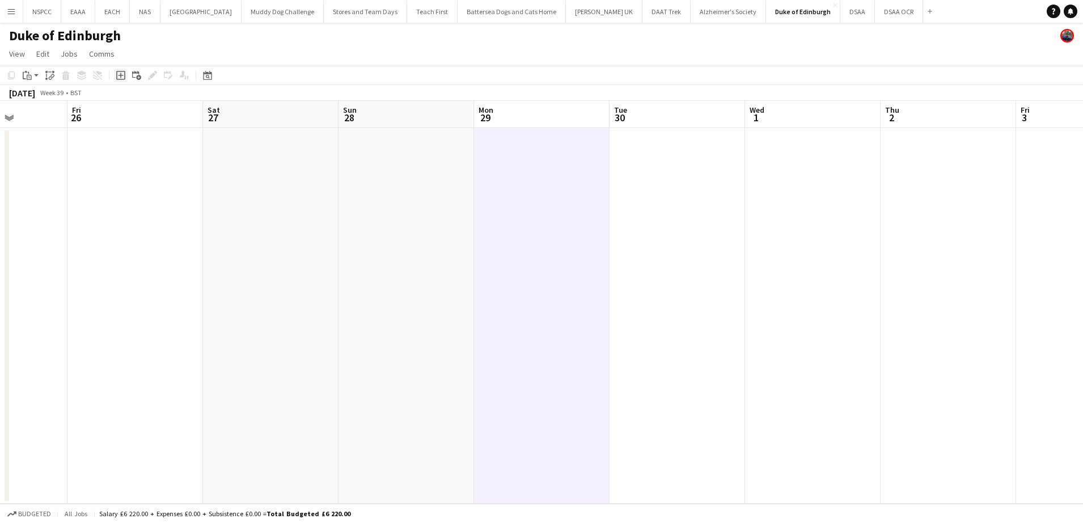
click at [121, 77] on icon at bounding box center [120, 75] width 5 height 5
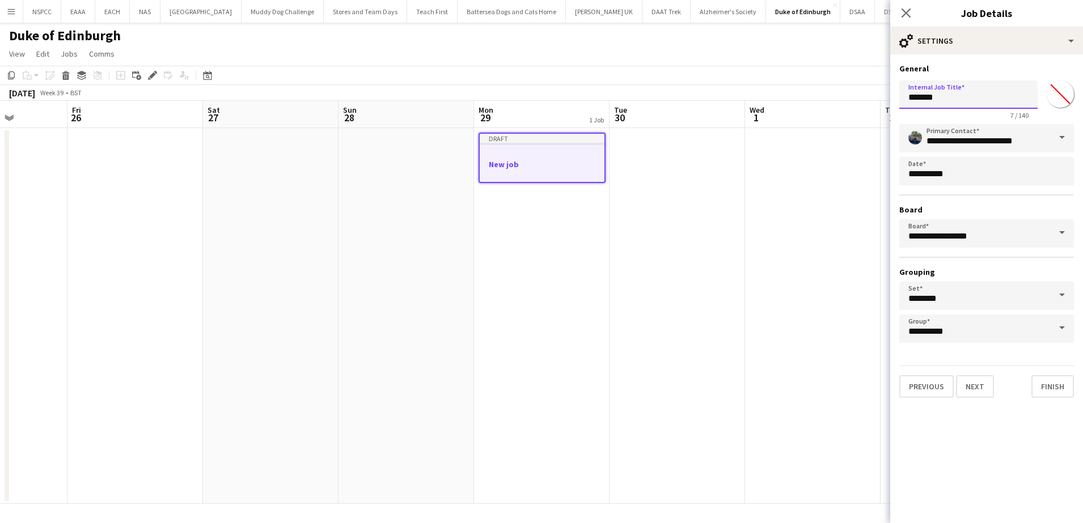
drag, startPoint x: 944, startPoint y: 94, endPoint x: 881, endPoint y: 95, distance: 62.9
click at [881, 95] on body "Menu Boards Boards Boards All jobs Status Workforce Workforce My Workforce Recr…" at bounding box center [541, 261] width 1083 height 523
click at [918, 427] on mat-expansion-panel "**********" at bounding box center [986, 288] width 193 height 469
click at [972, 390] on button "Next" at bounding box center [975, 386] width 38 height 23
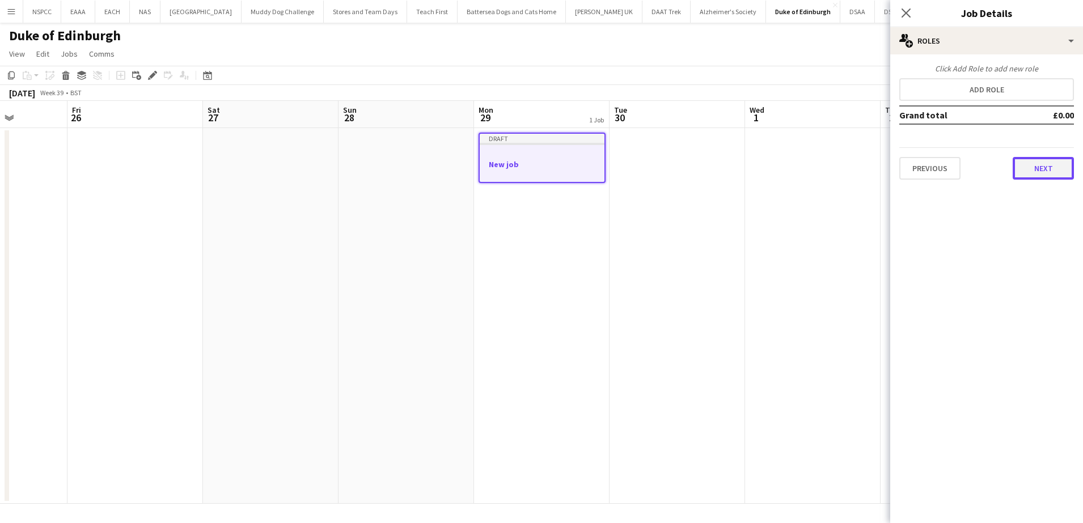
click at [1043, 171] on button "Next" at bounding box center [1042, 168] width 61 height 23
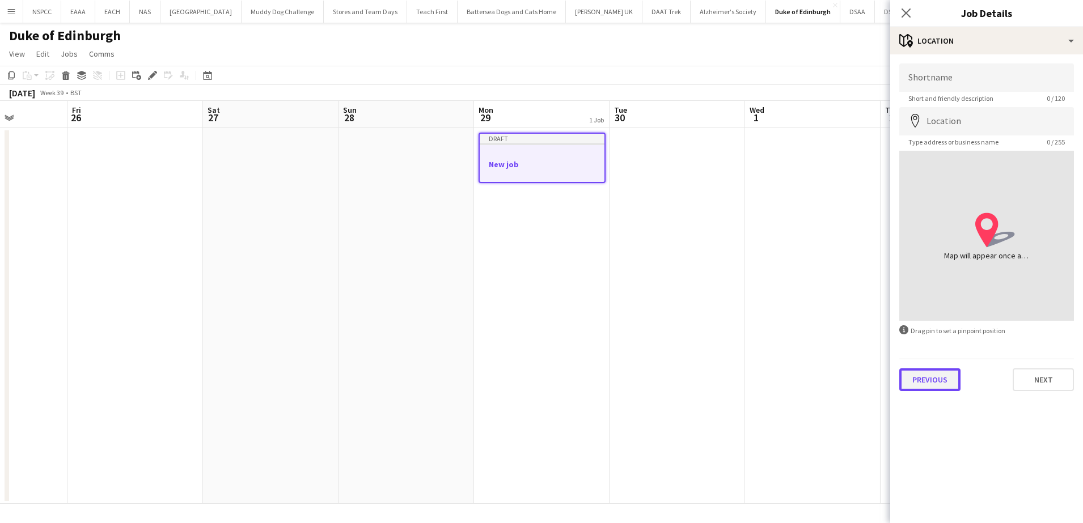
click at [923, 378] on button "Previous" at bounding box center [929, 379] width 61 height 23
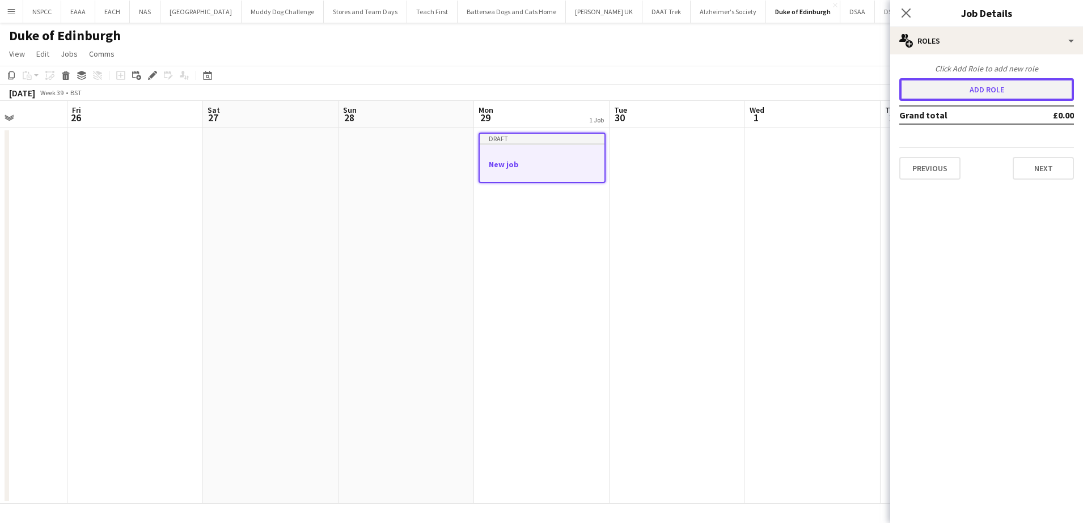
click at [957, 86] on button "Add role" at bounding box center [986, 89] width 175 height 23
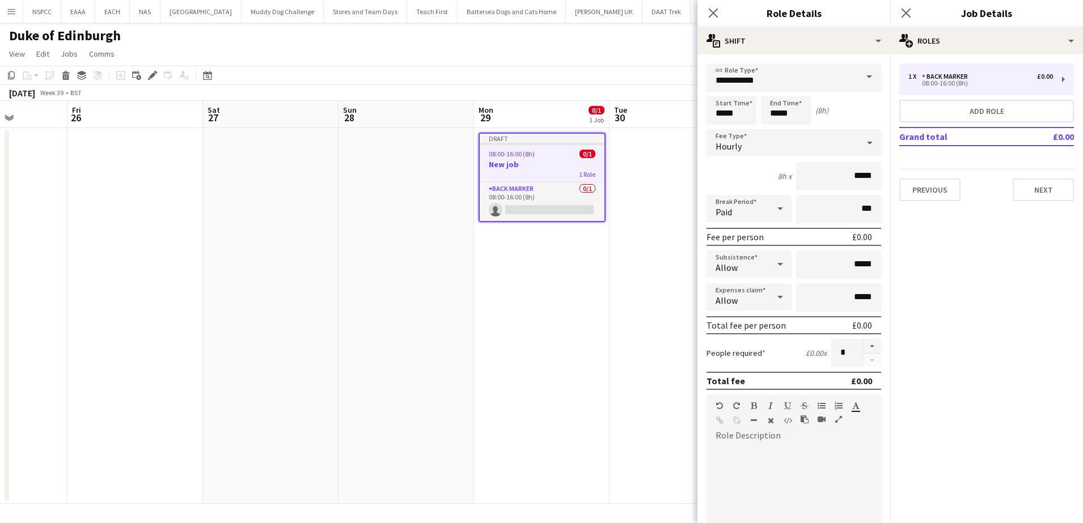
click at [857, 78] on span at bounding box center [869, 76] width 24 height 27
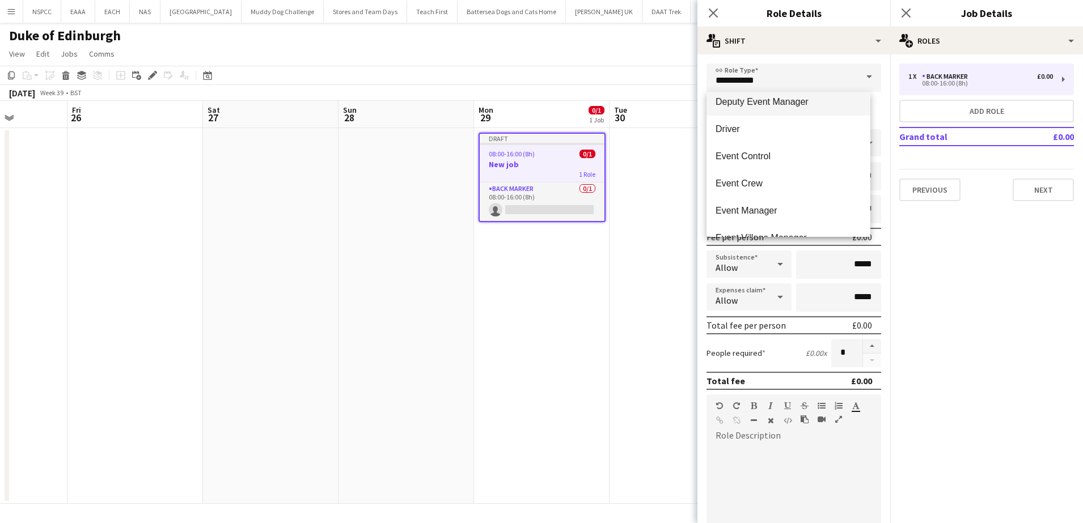
scroll to position [381, 0]
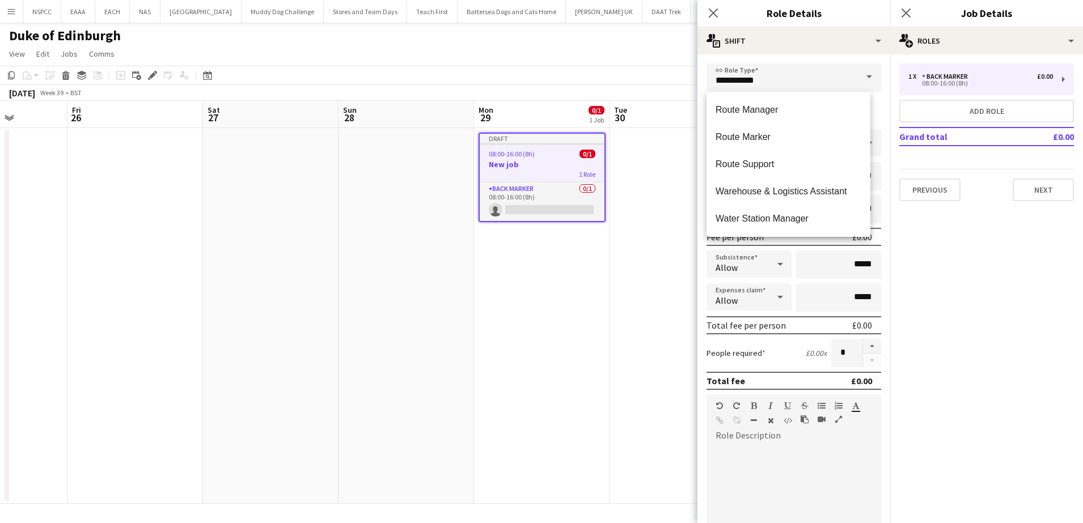
click at [891, 277] on mat-expansion-panel "pencil3 General details 1 x Back Marker £0.00 08:00-16:00 (8h) Add role Grand t…" at bounding box center [986, 288] width 193 height 469
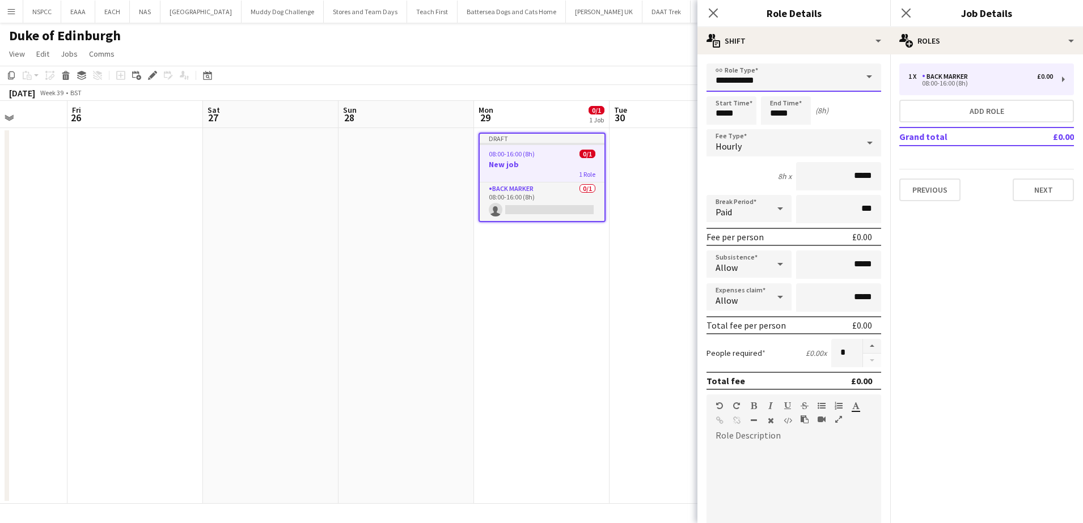
click at [808, 82] on input "**********" at bounding box center [793, 77] width 175 height 28
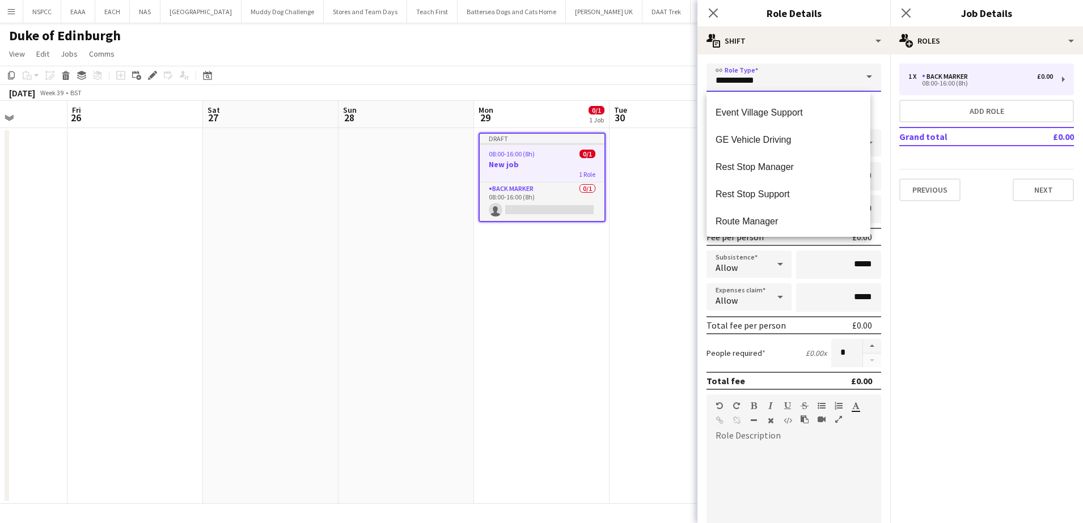
scroll to position [270, 0]
click at [841, 82] on input "**********" at bounding box center [793, 77] width 175 height 28
click at [713, 15] on icon "Close pop-in" at bounding box center [712, 12] width 11 height 11
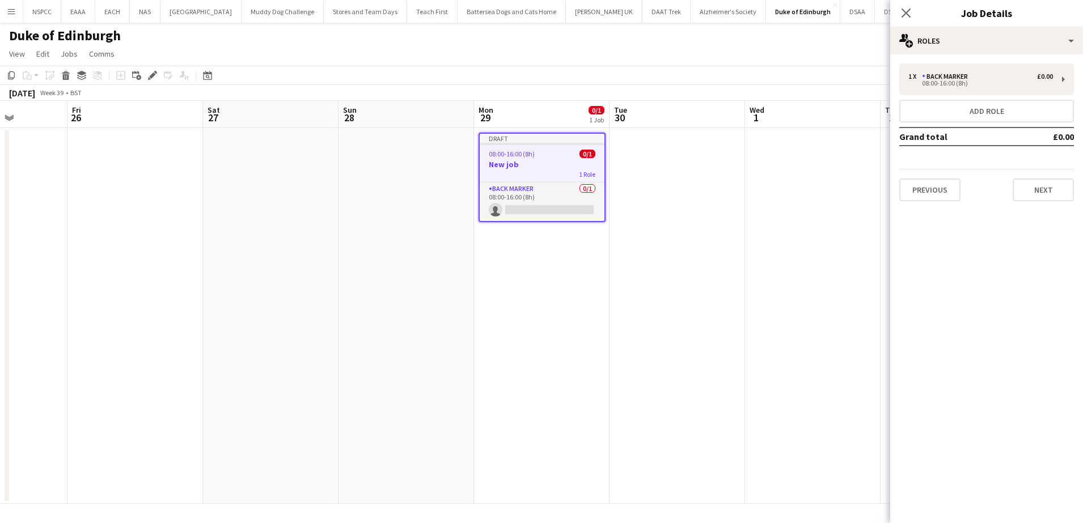
click at [521, 153] on span "08:00-16:00 (8h)" at bounding box center [512, 154] width 46 height 9
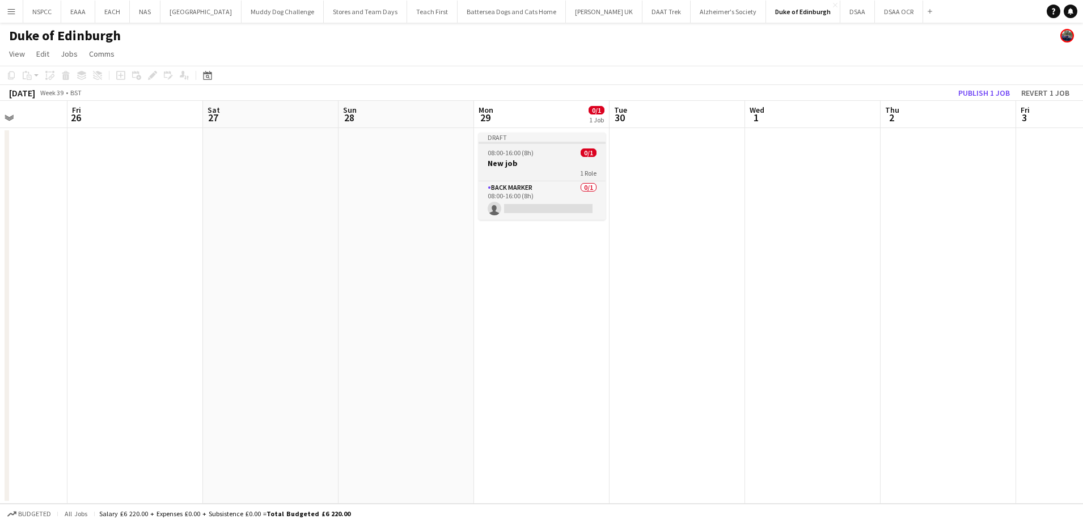
click at [540, 153] on div "08:00-16:00 (8h) 0/1" at bounding box center [541, 153] width 127 height 9
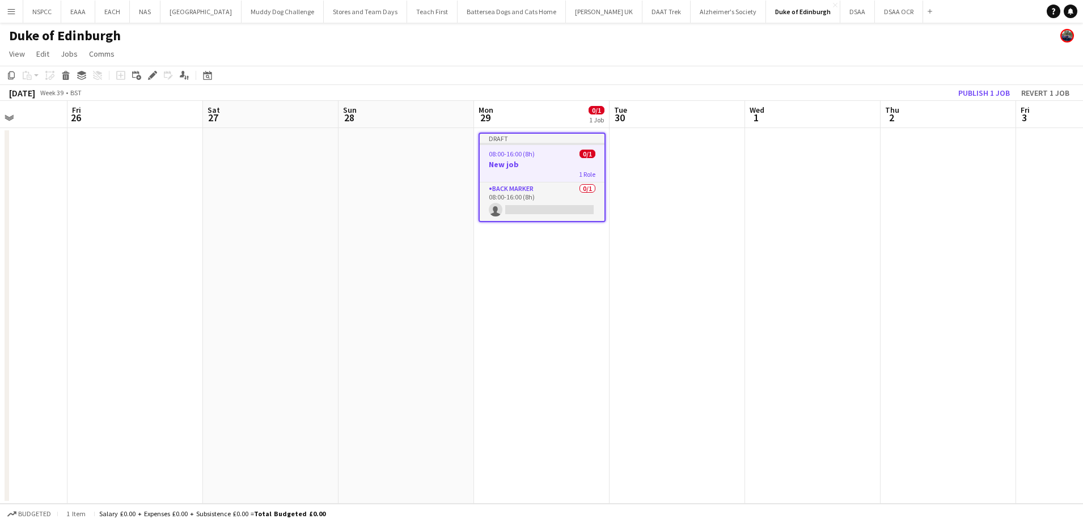
click at [529, 165] on h3 "New job" at bounding box center [542, 164] width 125 height 10
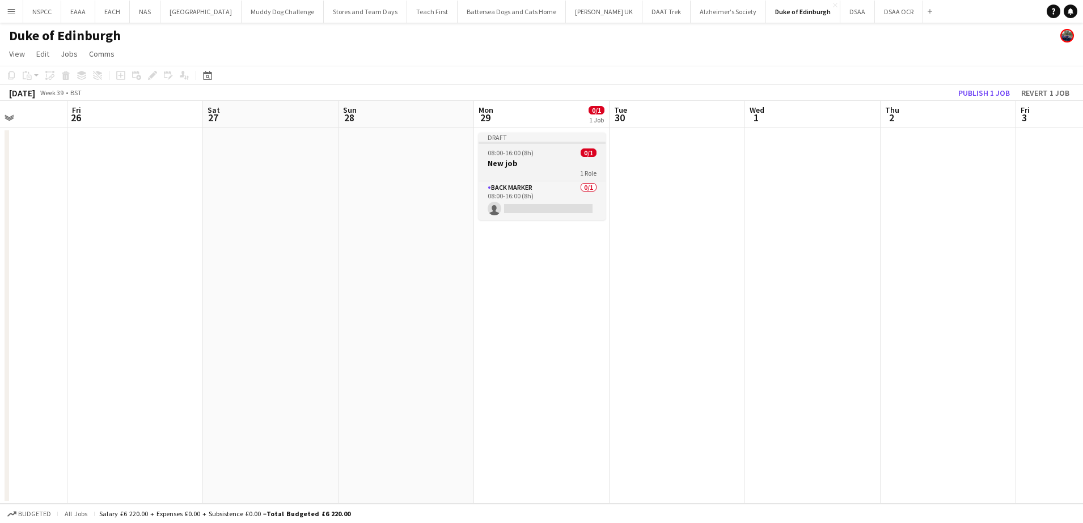
click at [529, 165] on h3 "New job" at bounding box center [541, 163] width 127 height 10
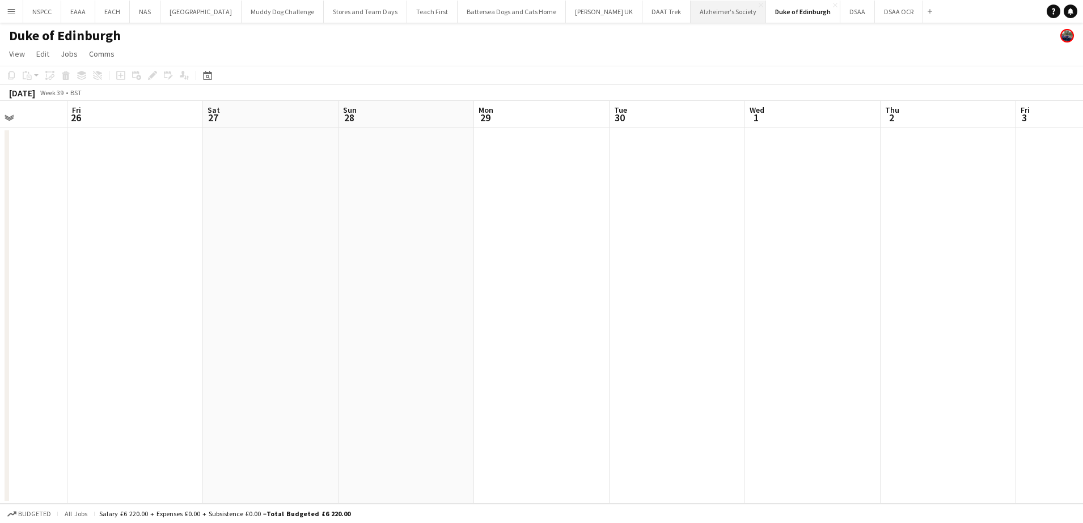
click at [702, 12] on button "Alzheimer's Society Close" at bounding box center [727, 12] width 75 height 22
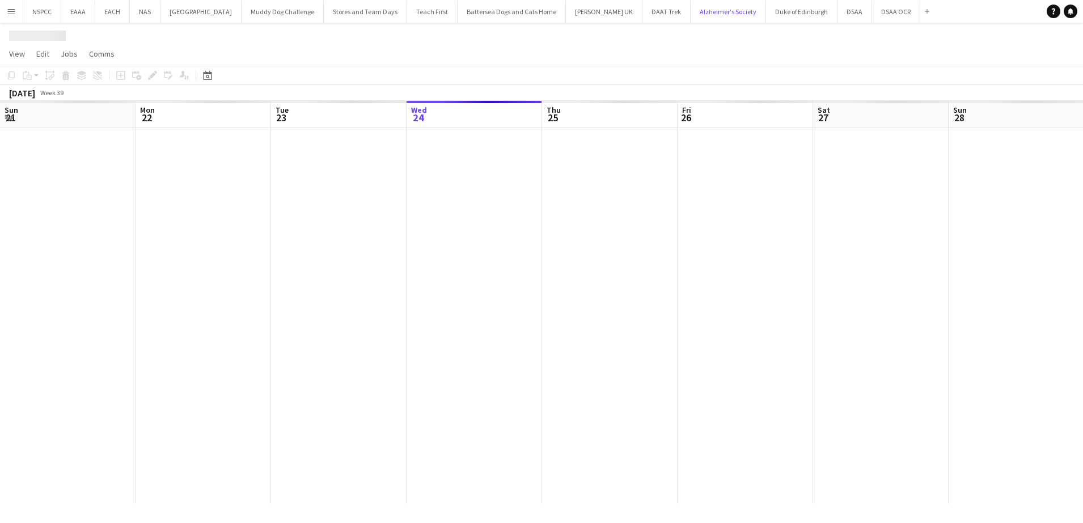
scroll to position [0, 271]
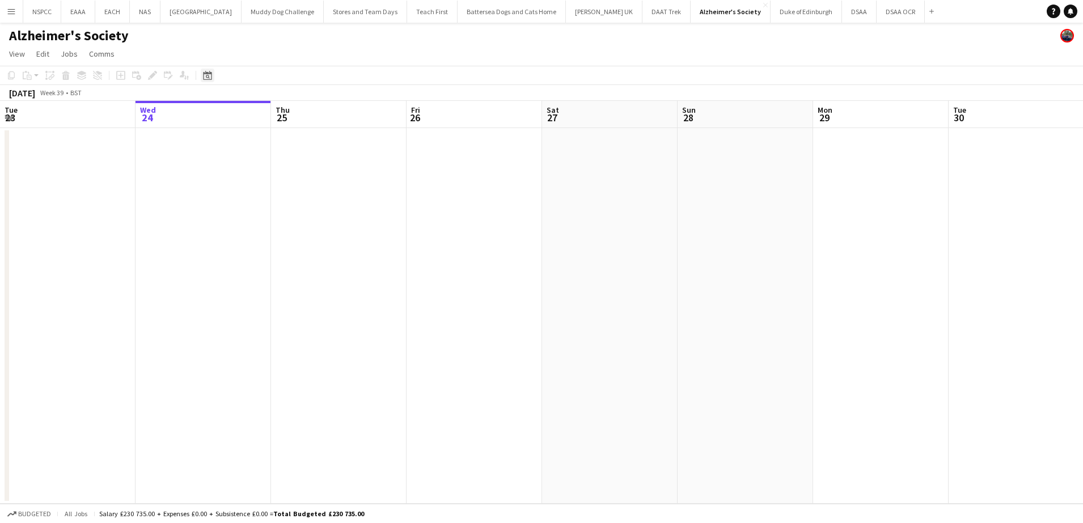
click at [205, 74] on icon "Date picker" at bounding box center [207, 75] width 9 height 9
click at [234, 120] on span "Choose month and year" at bounding box center [222, 114] width 39 height 27
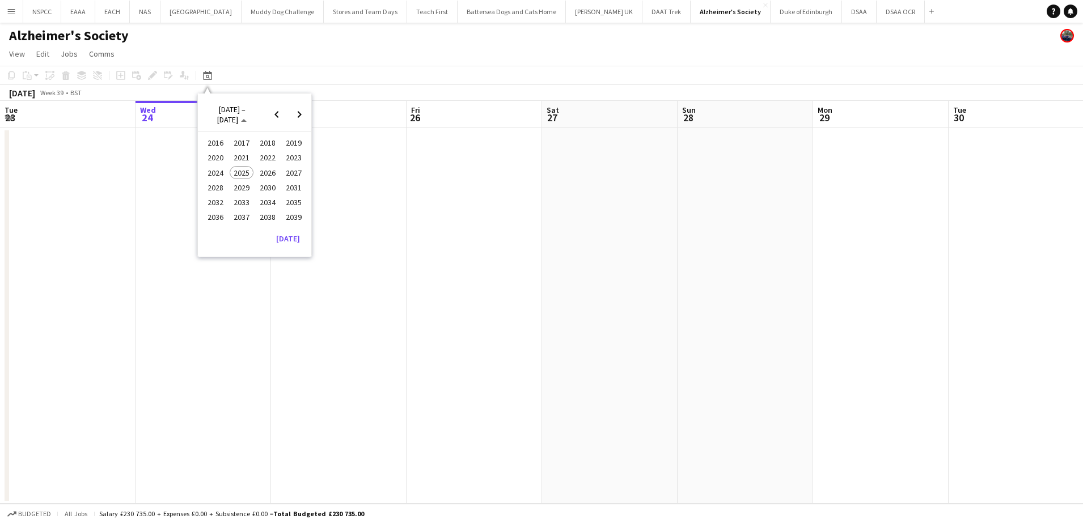
click at [264, 173] on span "2026" at bounding box center [267, 173] width 23 height 14
click at [219, 175] on span "MAY" at bounding box center [214, 173] width 23 height 14
click at [258, 192] on span "14" at bounding box center [255, 191] width 14 height 14
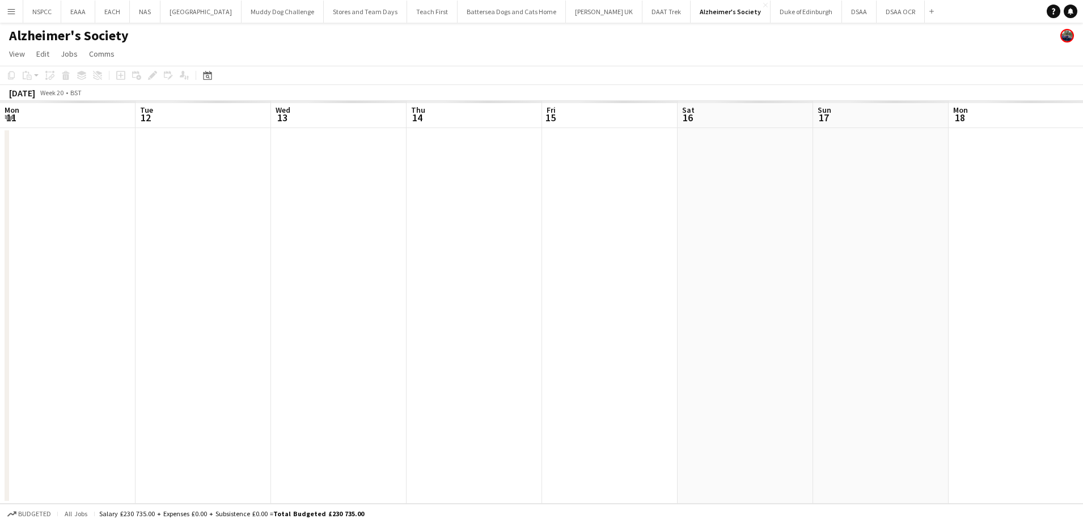
scroll to position [0, 390]
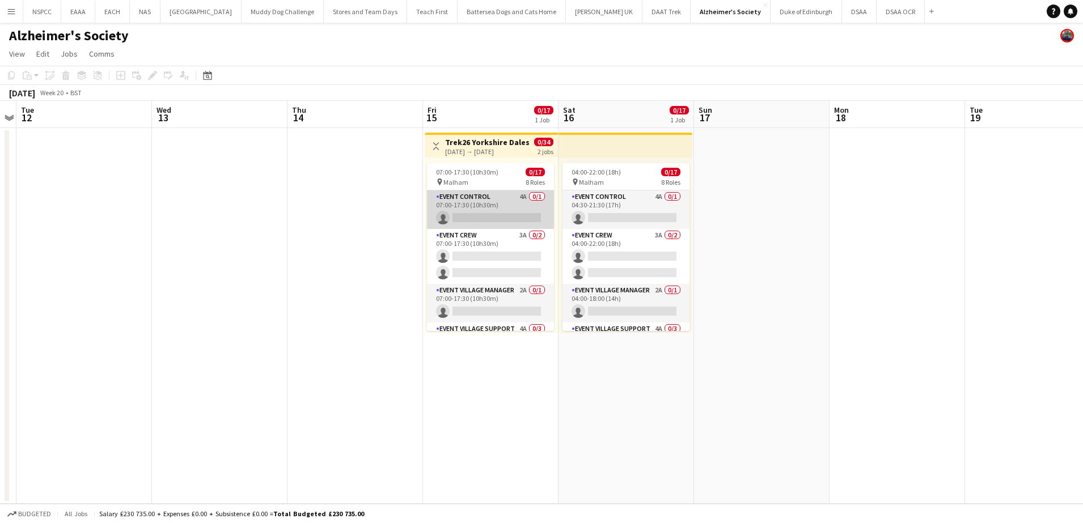
click at [481, 201] on app-card-role "Event Control 4A 0/1 07:00-17:30 (10h30m) single-neutral-actions" at bounding box center [490, 209] width 127 height 39
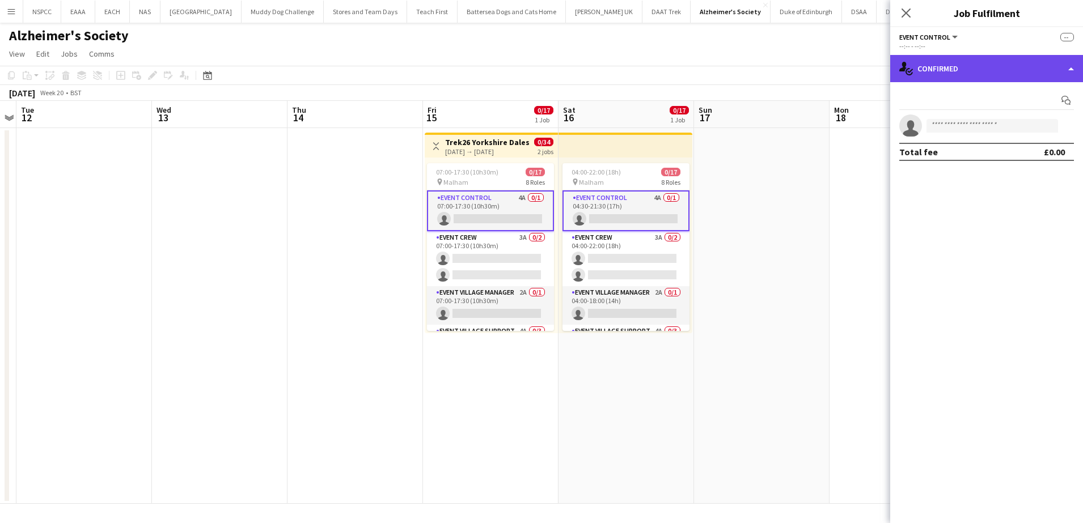
click at [989, 74] on div "single-neutral-actions-check-2 Confirmed" at bounding box center [986, 68] width 193 height 27
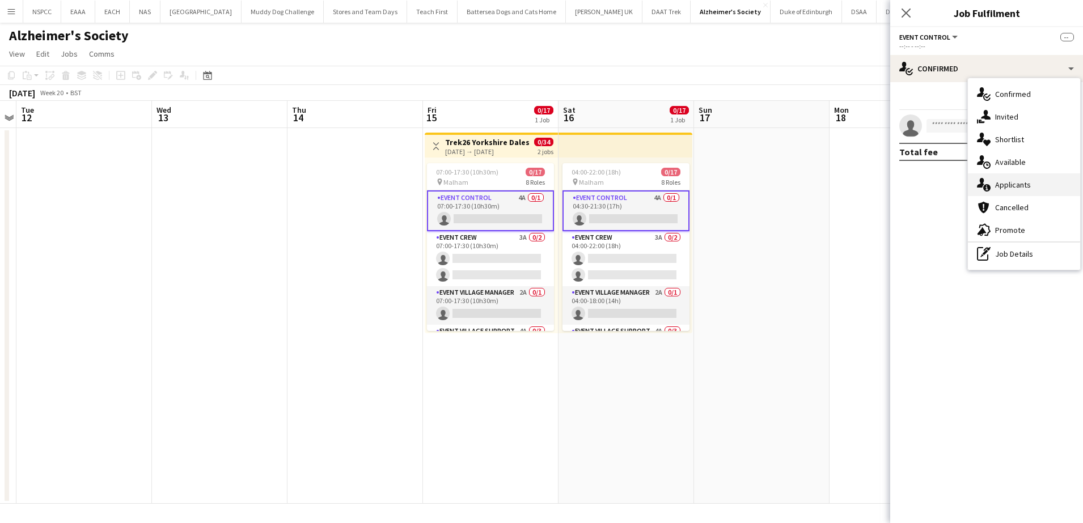
click at [1036, 191] on div "single-neutral-actions-information Applicants" at bounding box center [1024, 184] width 112 height 23
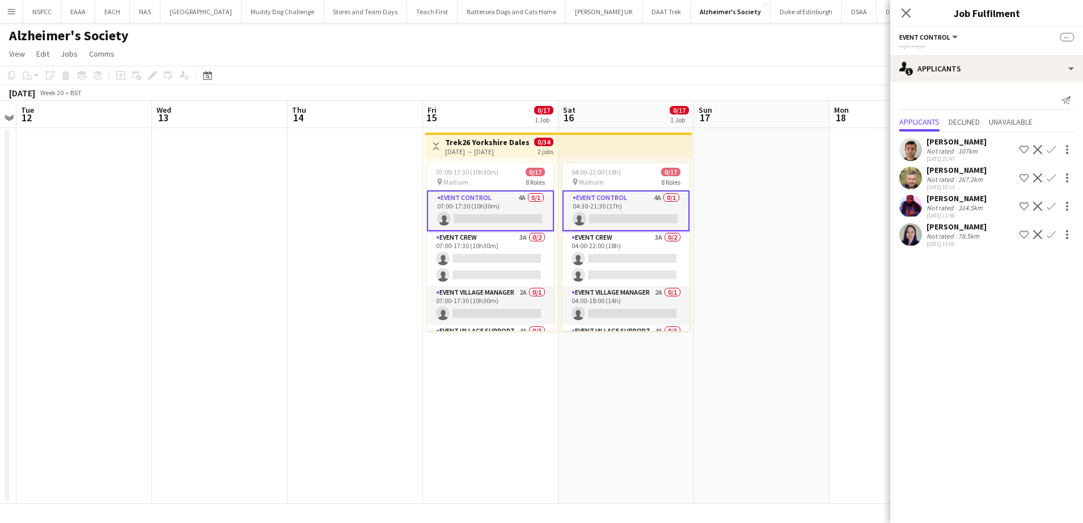
click at [778, 225] on app-date-cell at bounding box center [761, 316] width 135 height 376
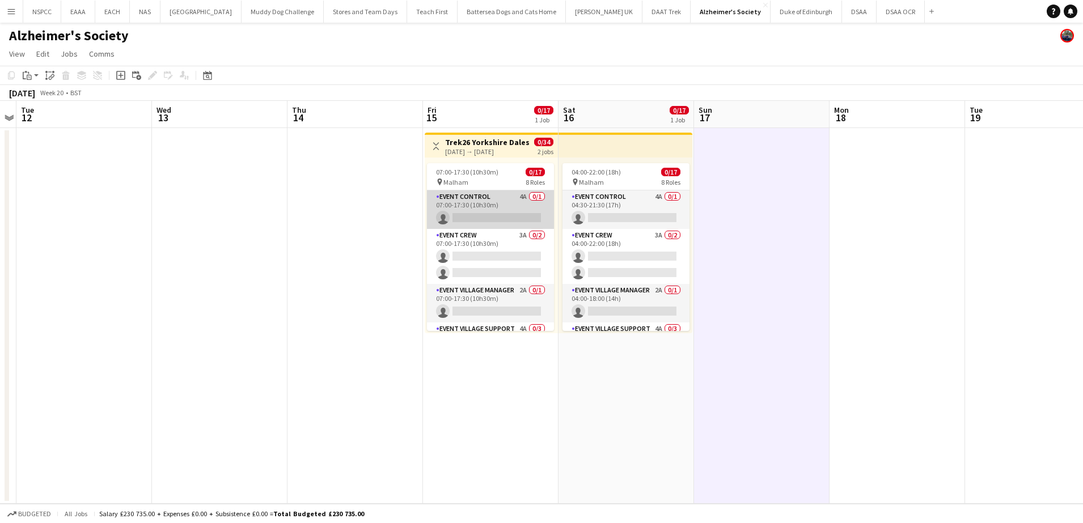
click at [497, 203] on app-card-role "Event Control 4A 0/1 07:00-17:30 (10h30m) single-neutral-actions" at bounding box center [490, 209] width 127 height 39
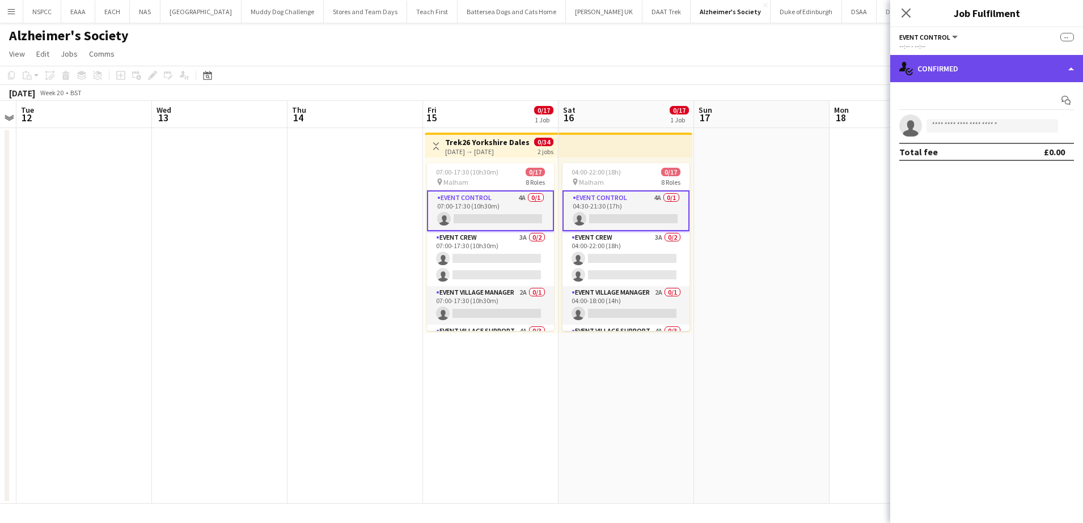
click at [1034, 75] on div "single-neutral-actions-check-2 Confirmed" at bounding box center [986, 68] width 193 height 27
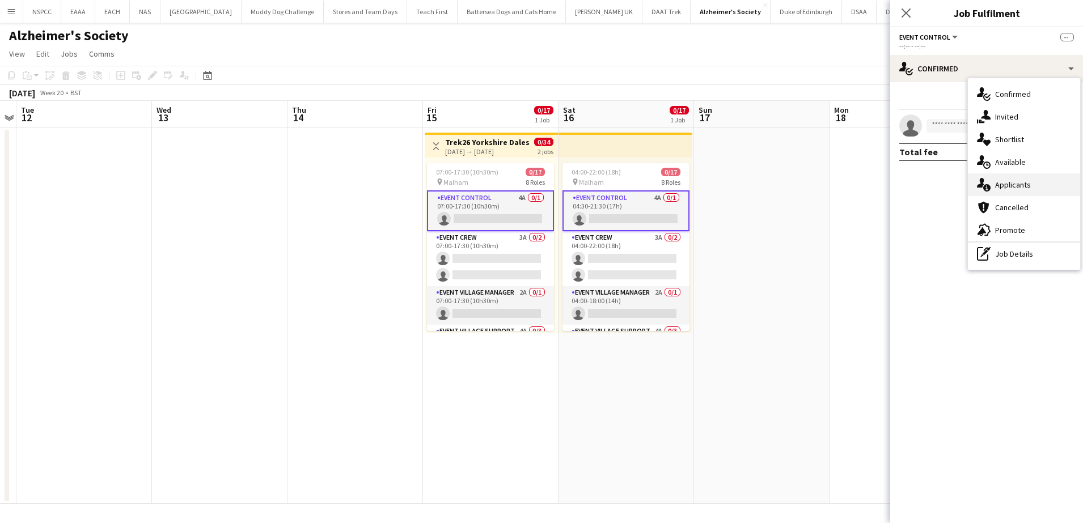
click at [1010, 185] on span "Applicants" at bounding box center [1013, 185] width 36 height 10
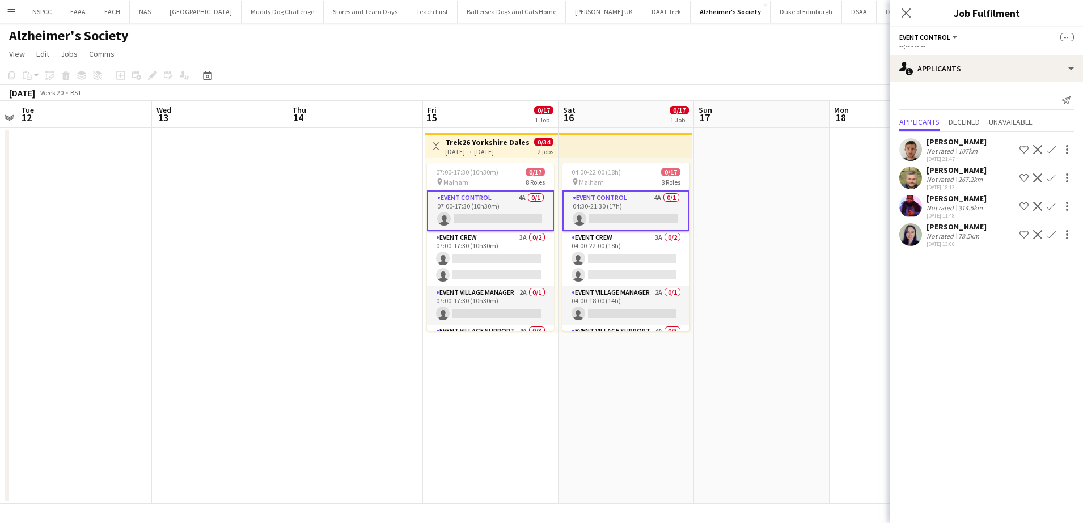
click at [1046, 178] on app-icon "Confirm" at bounding box center [1050, 177] width 9 height 9
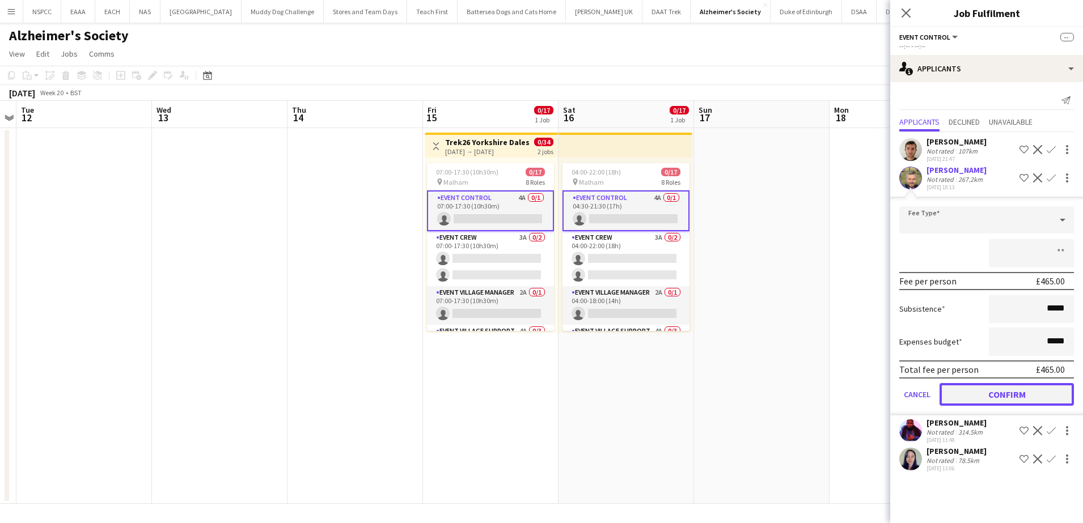
click at [991, 397] on button "Confirm" at bounding box center [1006, 394] width 134 height 23
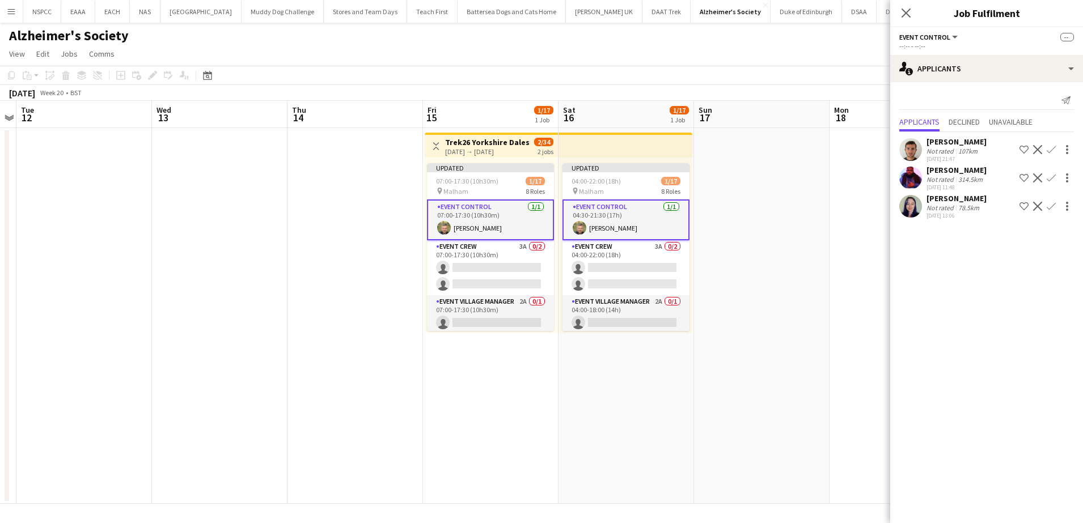
click at [798, 244] on app-date-cell at bounding box center [761, 316] width 135 height 376
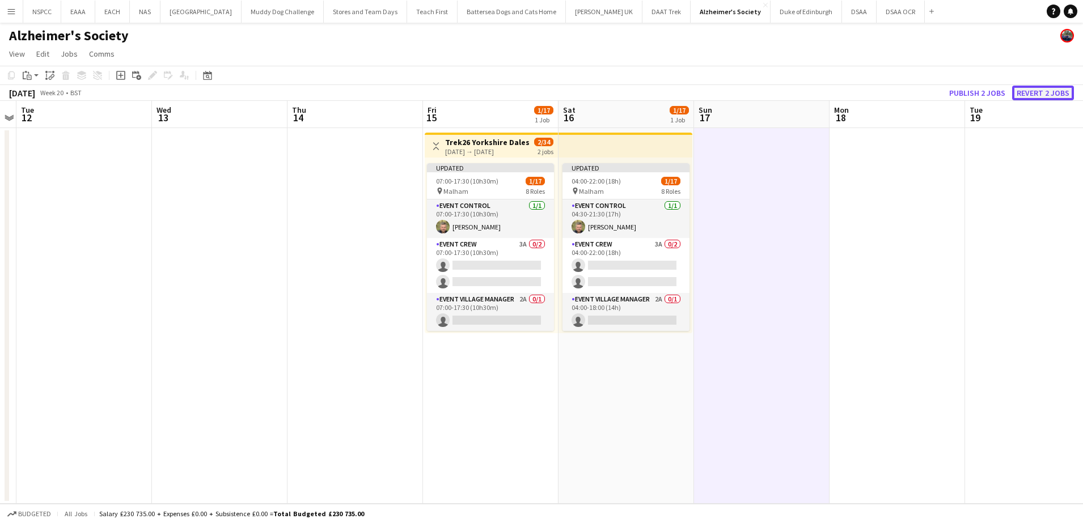
click at [1036, 92] on button "Revert 2 jobs" at bounding box center [1043, 93] width 62 height 15
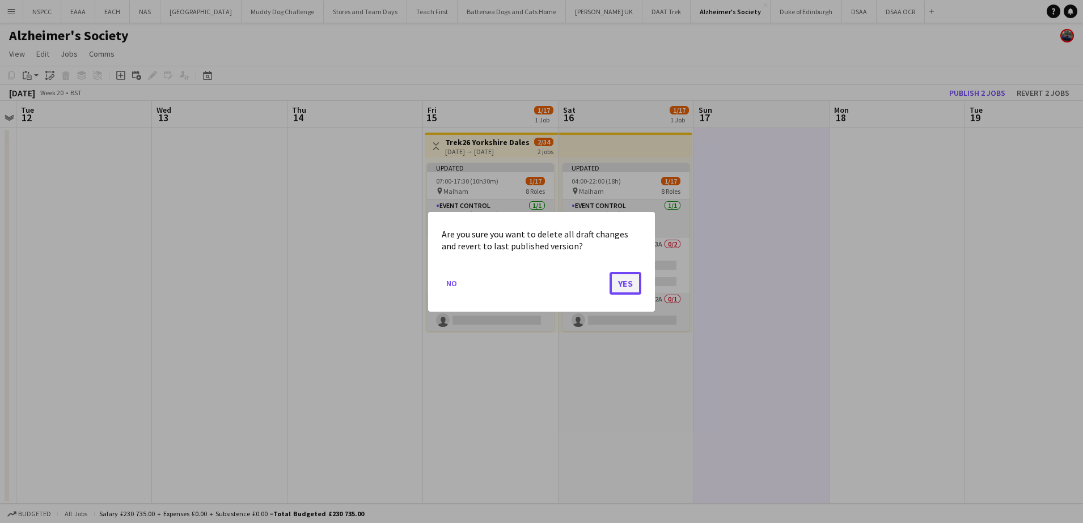
click at [612, 286] on button "Yes" at bounding box center [625, 283] width 32 height 23
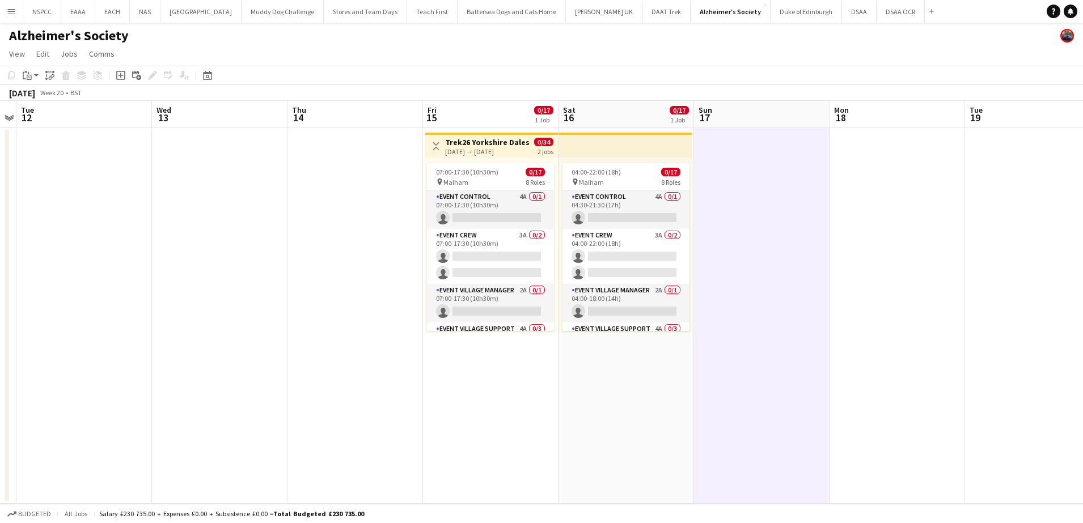
click at [9, 10] on app-icon "Menu" at bounding box center [11, 11] width 9 height 9
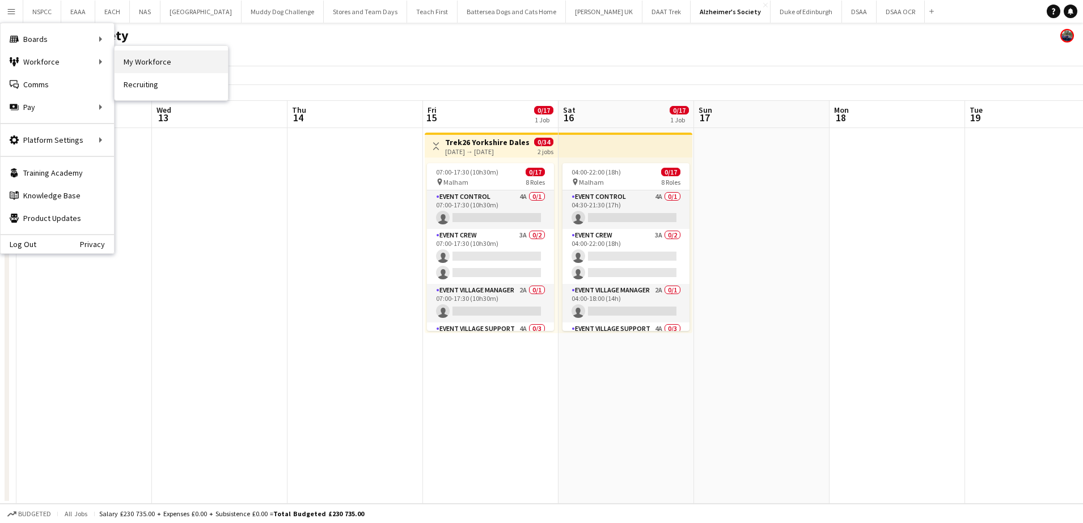
click at [129, 60] on link "My Workforce" at bounding box center [171, 61] width 113 height 23
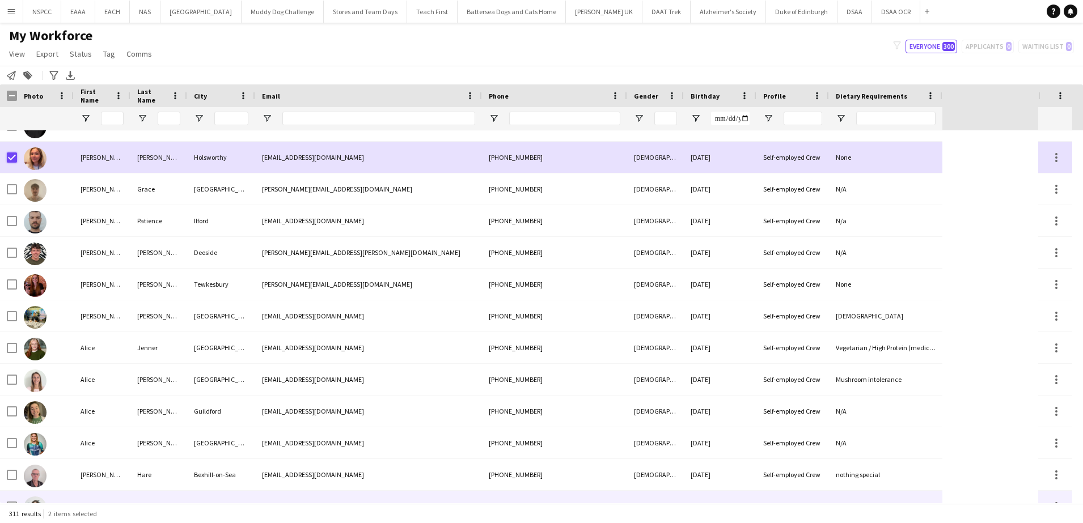
scroll to position [397, 0]
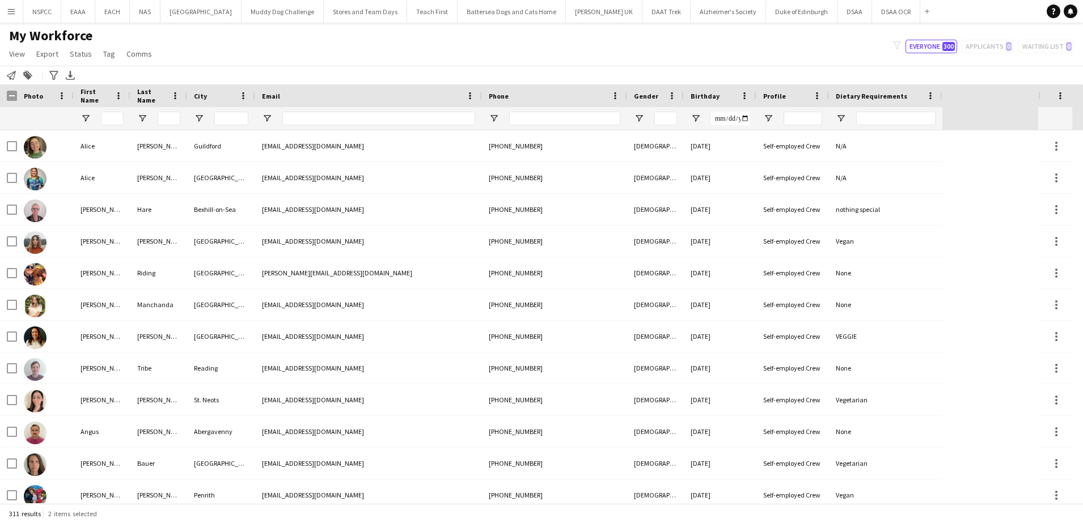
click at [12, 12] on app-icon "Menu" at bounding box center [11, 11] width 9 height 9
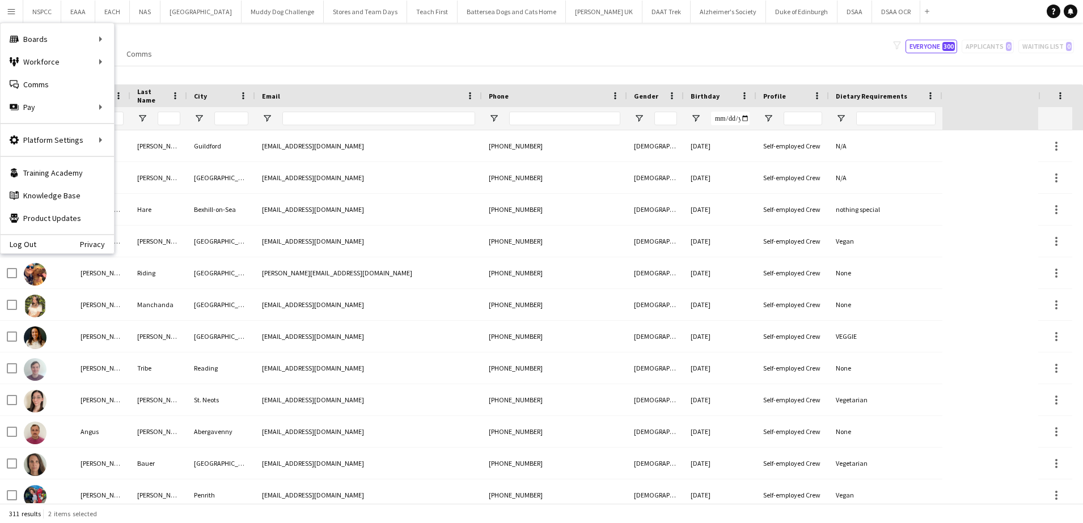
click at [13, 13] on app-icon "Menu" at bounding box center [11, 11] width 9 height 9
click at [134, 40] on link "Boards" at bounding box center [171, 39] width 113 height 23
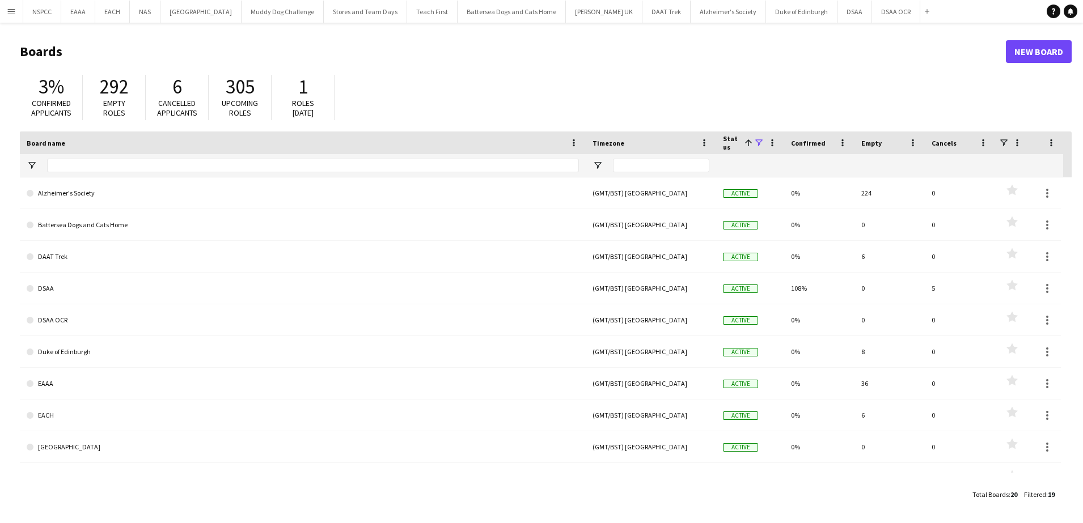
click at [16, 10] on button "Menu" at bounding box center [11, 11] width 23 height 23
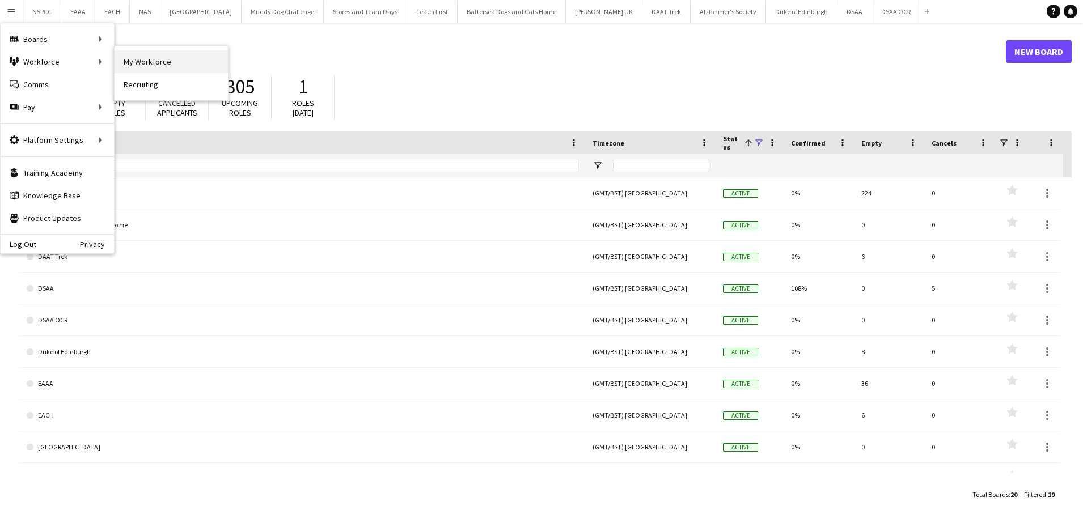
click at [143, 64] on link "My Workforce" at bounding box center [171, 61] width 113 height 23
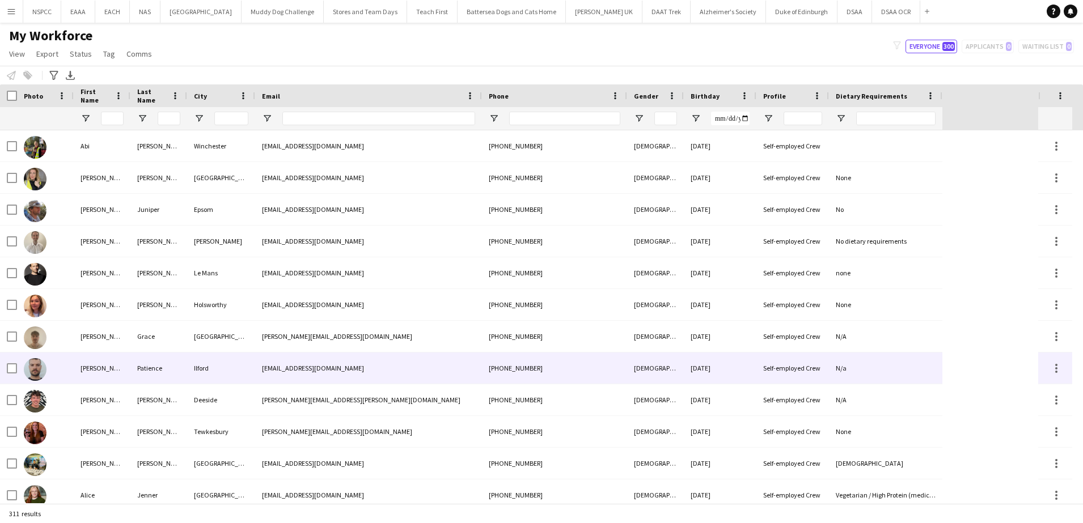
scroll to position [94, 0]
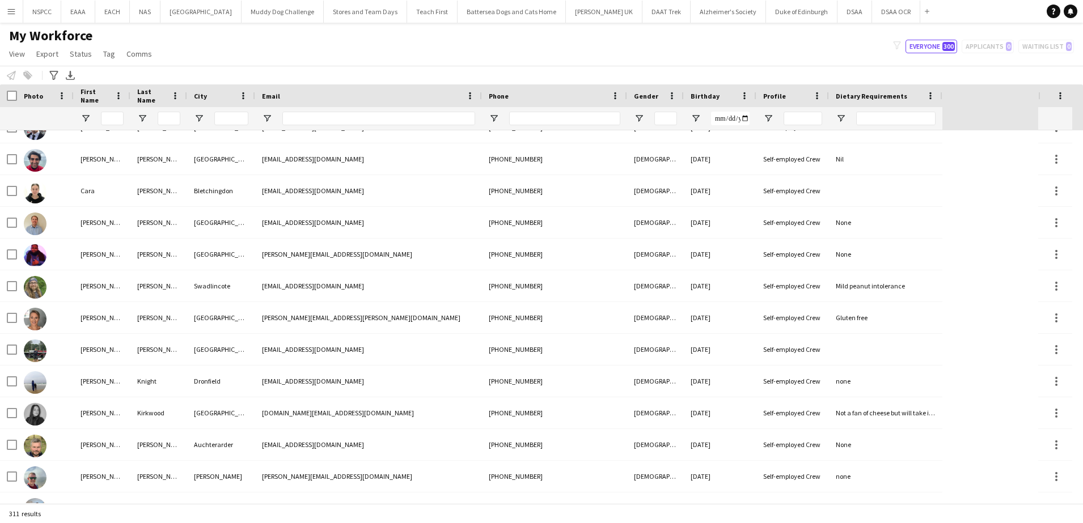
click at [18, 11] on button "Menu" at bounding box center [11, 11] width 23 height 23
